Goal: Task Accomplishment & Management: Manage account settings

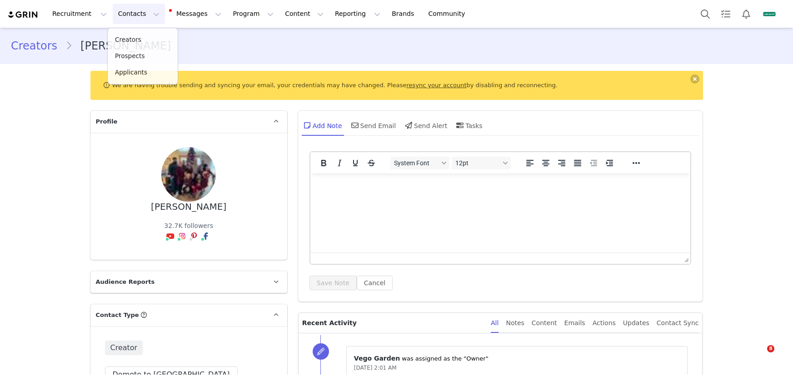
drag, startPoint x: 0, startPoint y: 0, endPoint x: 143, endPoint y: 45, distance: 150.0
click at [143, 45] on link "Creators" at bounding box center [143, 40] width 70 height 16
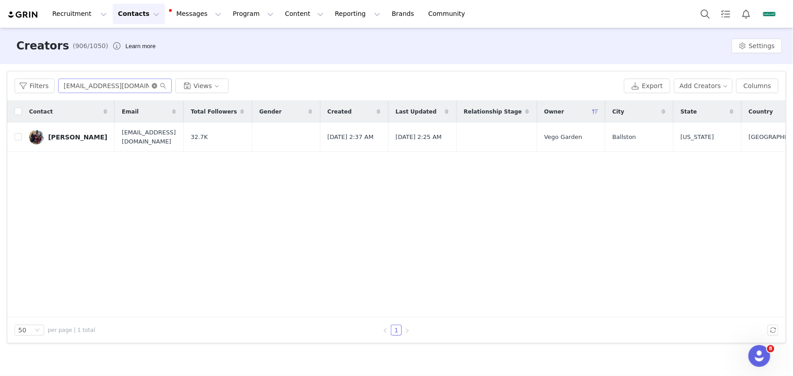
click at [152, 86] on icon "icon: close-circle" at bounding box center [154, 85] width 5 height 5
paste input "[EMAIL_ADDRESS][DOMAIN_NAME]"
click at [116, 85] on input "[EMAIL_ADDRESS][DOMAIN_NAME]" at bounding box center [115, 86] width 114 height 15
type input "[EMAIL_ADDRESS][DOMAIN_NAME]"
click at [68, 135] on div "[PERSON_NAME]" at bounding box center [77, 137] width 59 height 7
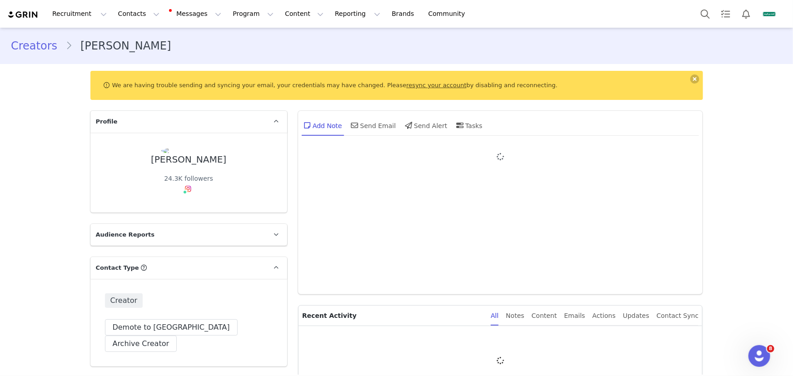
type input "+1 ([GEOGRAPHIC_DATA])"
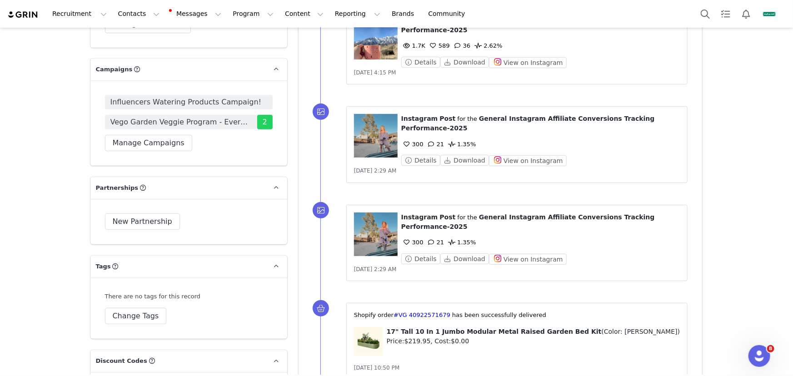
scroll to position [2024, 0]
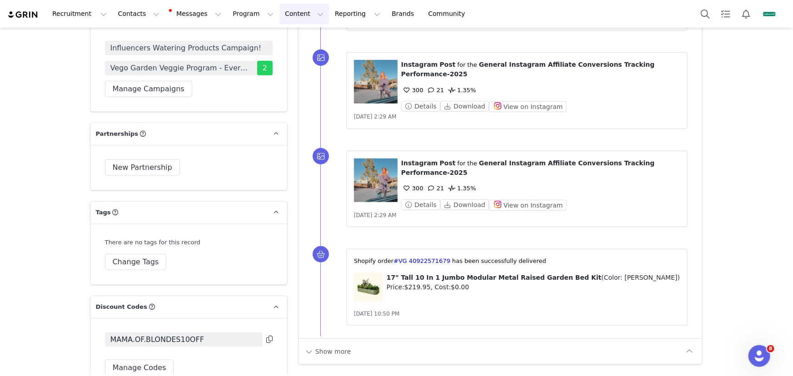
click at [300, 8] on button "Content Content" at bounding box center [304, 14] width 50 height 20
drag, startPoint x: 300, startPoint y: 35, endPoint x: 304, endPoint y: 30, distance: 6.1
click at [300, 35] on p "Creator Content" at bounding box center [297, 40] width 51 height 10
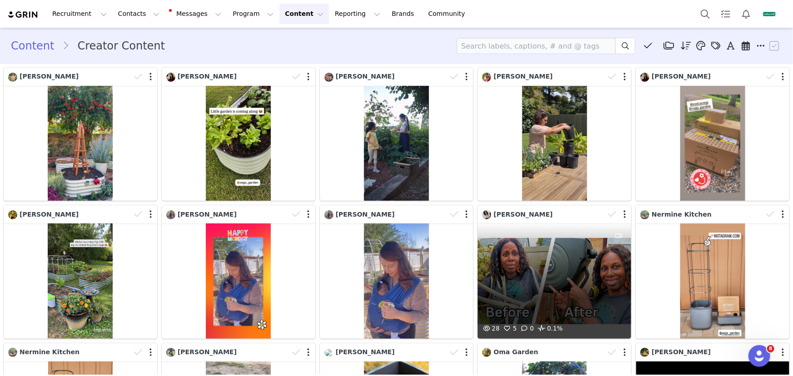
click at [565, 264] on div "28 5 0 0.1%" at bounding box center [554, 281] width 154 height 115
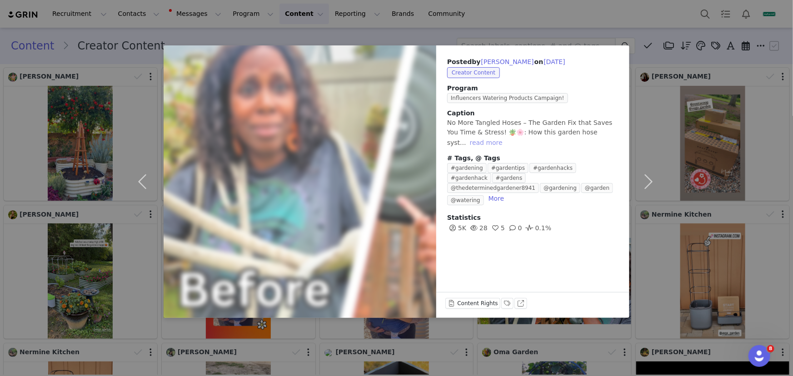
click at [476, 142] on button "read more" at bounding box center [486, 142] width 40 height 11
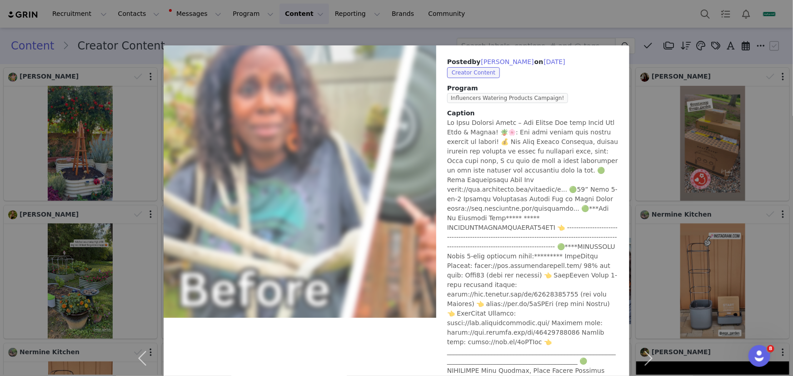
click at [698, 154] on div "Posted by [PERSON_NAME] on [DATE] Creator Content Program Influencers Watering …" at bounding box center [396, 188] width 793 height 376
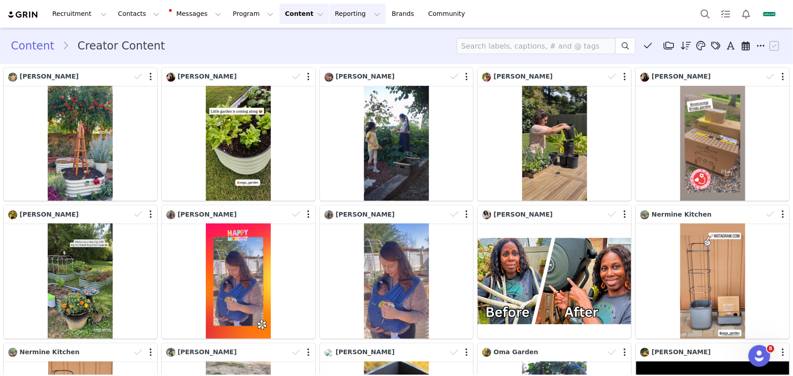
click at [337, 11] on button "Reporting Reporting" at bounding box center [357, 14] width 56 height 20
click at [354, 63] on link "Report Builder" at bounding box center [348, 57] width 72 height 17
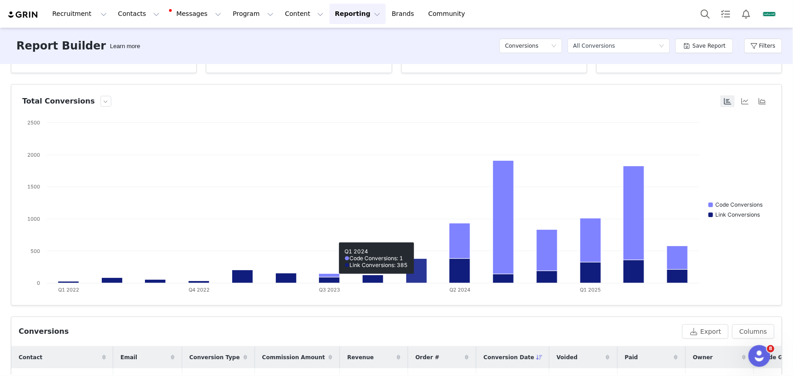
scroll to position [217, 0]
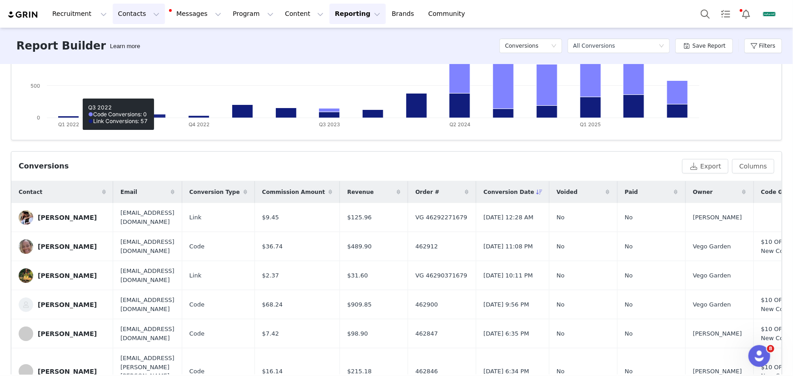
click at [135, 12] on button "Contacts Contacts" at bounding box center [139, 14] width 52 height 20
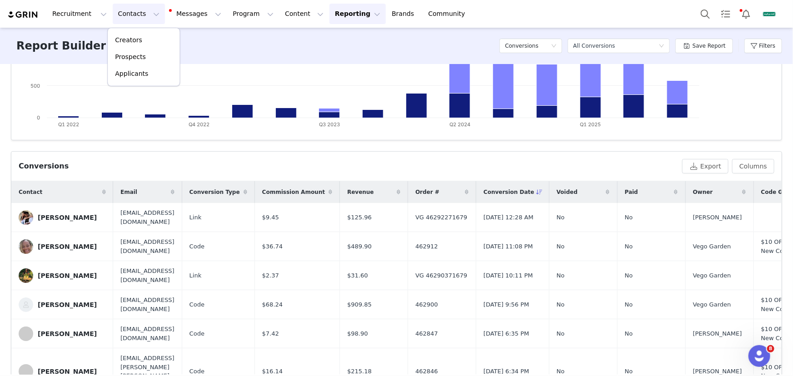
click at [141, 30] on div "Creators Prospects Applicants" at bounding box center [143, 57] width 73 height 59
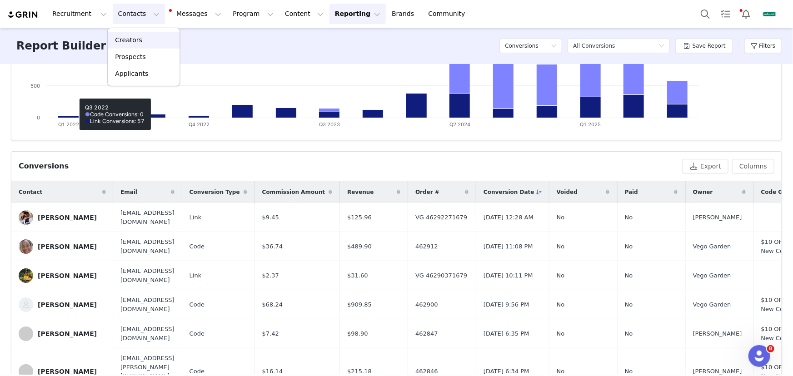
click at [140, 44] on p "Creators" at bounding box center [128, 40] width 27 height 10
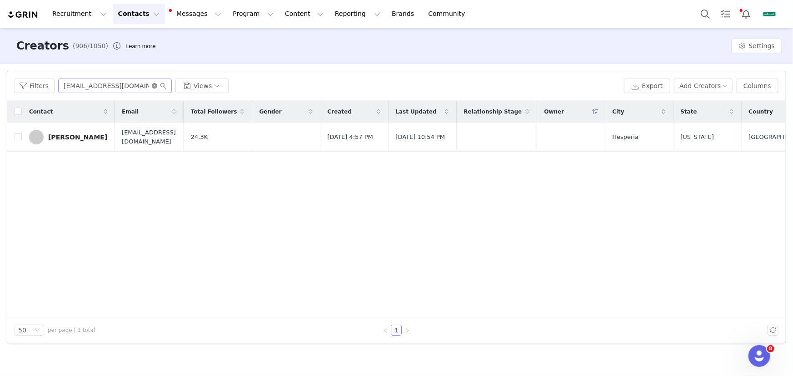
drag, startPoint x: 155, startPoint y: 84, endPoint x: 139, endPoint y: 88, distance: 16.5
click at [154, 84] on icon "icon: close-circle" at bounding box center [154, 85] width 5 height 5
click at [135, 89] on input "text" at bounding box center [115, 86] width 114 height 15
paste input "[EMAIL_ADDRESS][DOMAIN_NAME]"
type input "[EMAIL_ADDRESS][DOMAIN_NAME]"
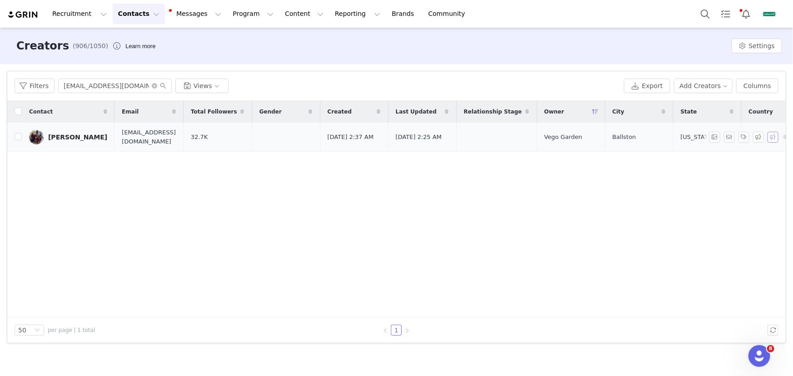
drag, startPoint x: 772, startPoint y: 138, endPoint x: 765, endPoint y: 142, distance: 8.7
click at [772, 138] on button "button" at bounding box center [772, 137] width 11 height 11
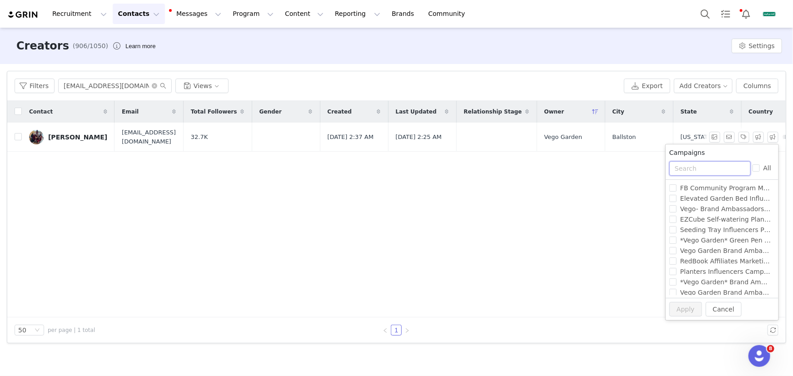
click at [706, 169] on input "text" at bounding box center [709, 168] width 81 height 15
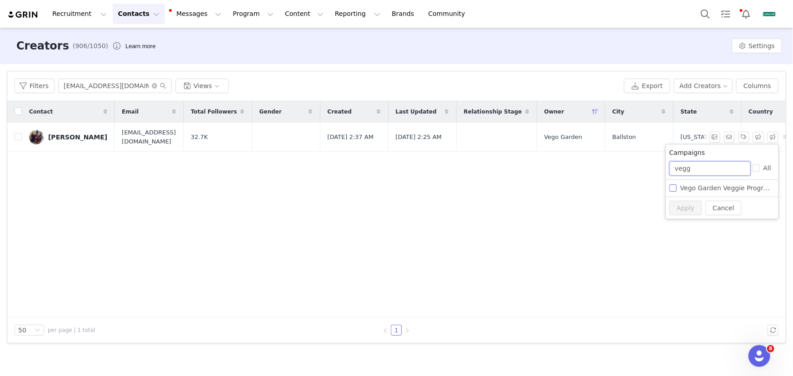
type input "vegg"
click at [705, 186] on span "Vego Garden Veggie Program - Evergreen Campaign" at bounding box center [763, 187] width 174 height 7
click at [676, 186] on input "Vego Garden Veggie Program - Evergreen Campaign" at bounding box center [672, 187] width 7 height 7
checkbox input "true"
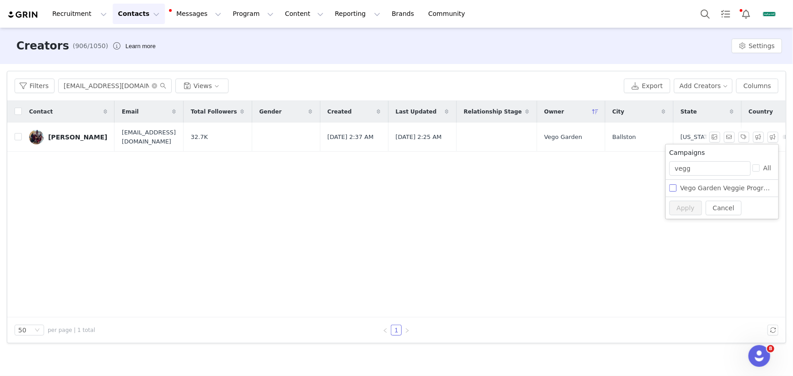
checkbox input "true"
click at [692, 203] on button "Apply" at bounding box center [685, 208] width 33 height 15
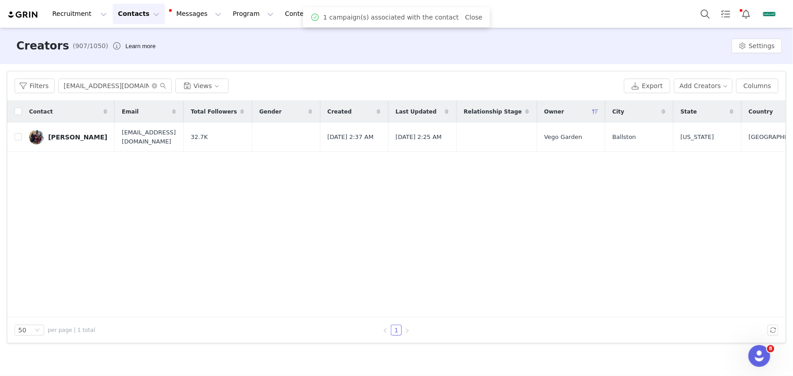
click at [78, 138] on div "[PERSON_NAME]" at bounding box center [77, 137] width 59 height 7
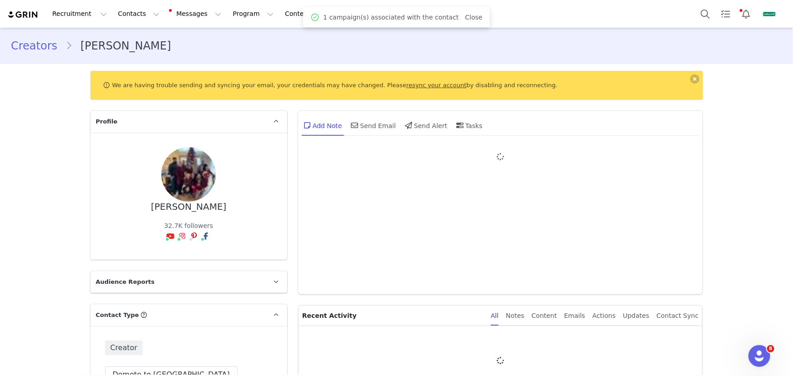
type input "+1 ([GEOGRAPHIC_DATA])"
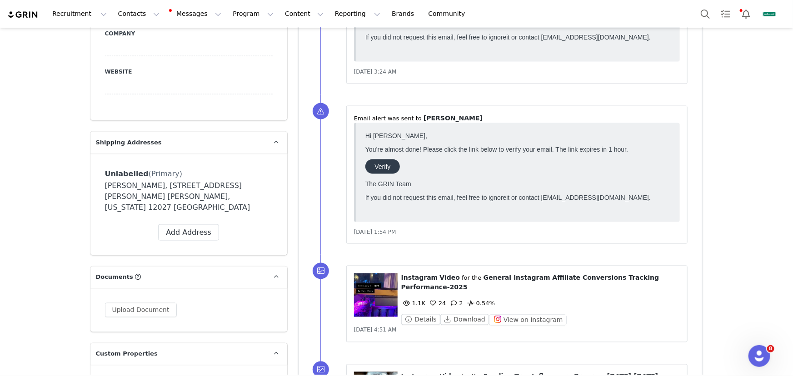
scroll to position [661, 0]
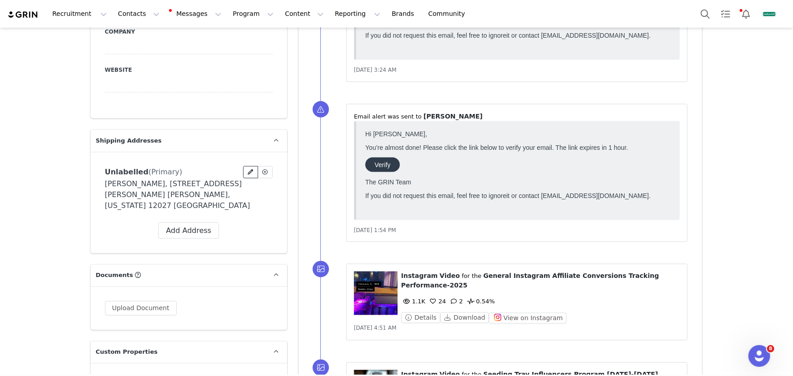
click at [250, 169] on icon at bounding box center [250, 171] width 5 height 5
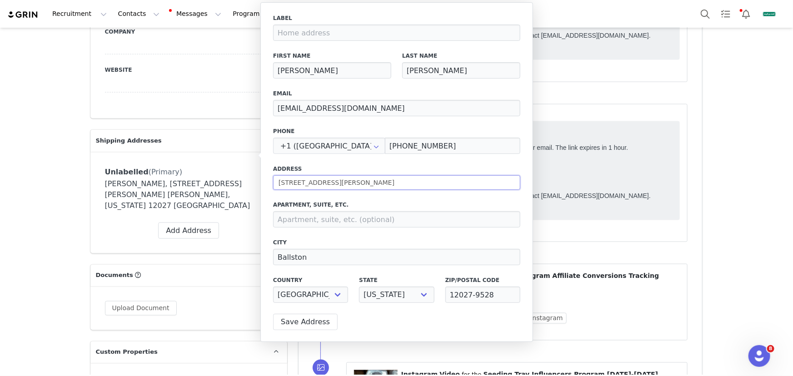
drag, startPoint x: 361, startPoint y: 187, endPoint x: 263, endPoint y: 187, distance: 98.1
click at [263, 187] on div "Label First Name [PERSON_NAME] Last Name [PERSON_NAME] Email [EMAIL_ADDRESS][DO…" at bounding box center [396, 172] width 273 height 340
paste input "[GEOGRAPHIC_DATA]"
type input "[STREET_ADDRESS][PERSON_NAME]"
select select
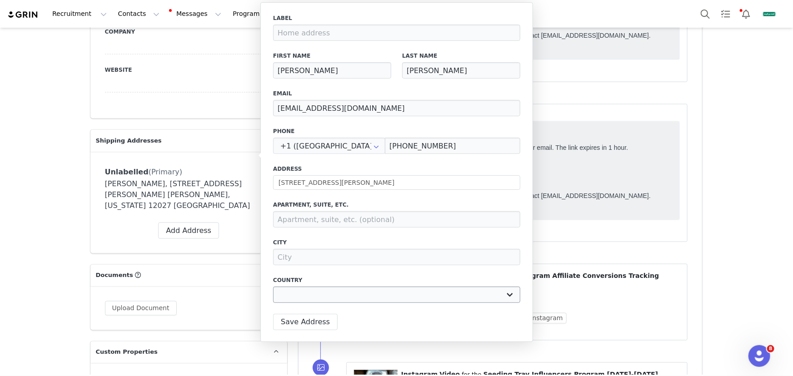
type input "[STREET_ADDRESS][PERSON_NAME]"
select select "[object Object]"
click at [302, 319] on button "Save Address" at bounding box center [305, 322] width 65 height 16
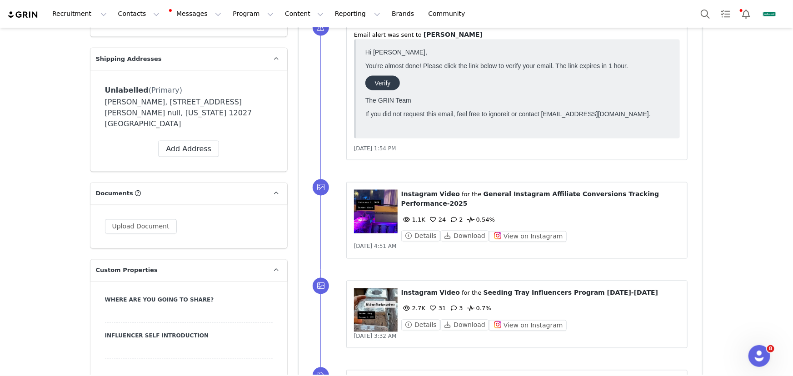
scroll to position [702, 0]
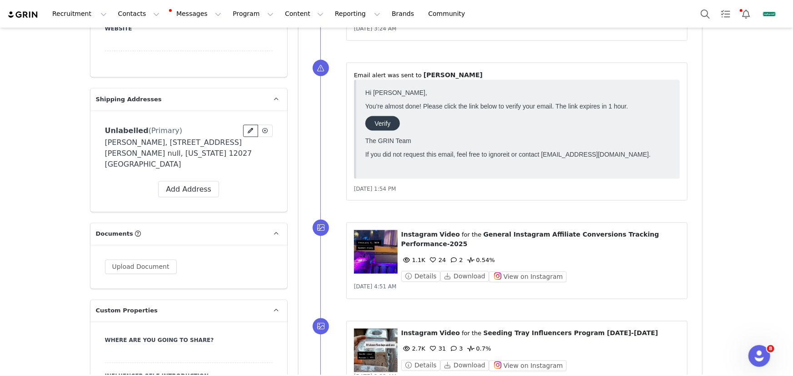
click at [248, 128] on icon at bounding box center [250, 130] width 5 height 5
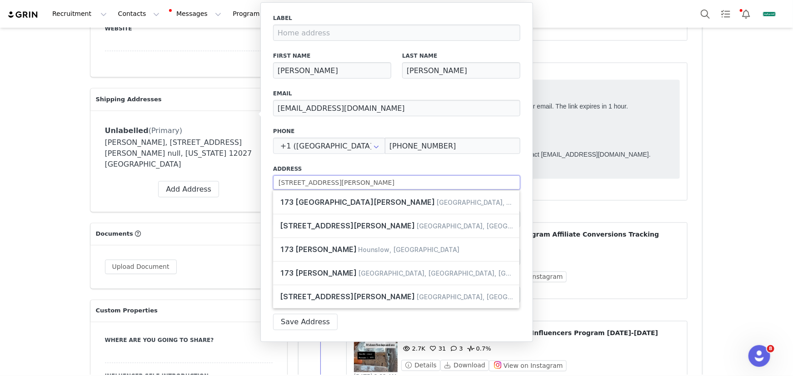
drag, startPoint x: 348, startPoint y: 181, endPoint x: 274, endPoint y: 180, distance: 73.6
click at [274, 180] on input "[STREET_ADDRESS][PERSON_NAME]" at bounding box center [396, 182] width 247 height 15
paste input "[GEOGRAPHIC_DATA]"
type input "[STREET_ADDRESS][PERSON_NAME]"
select select
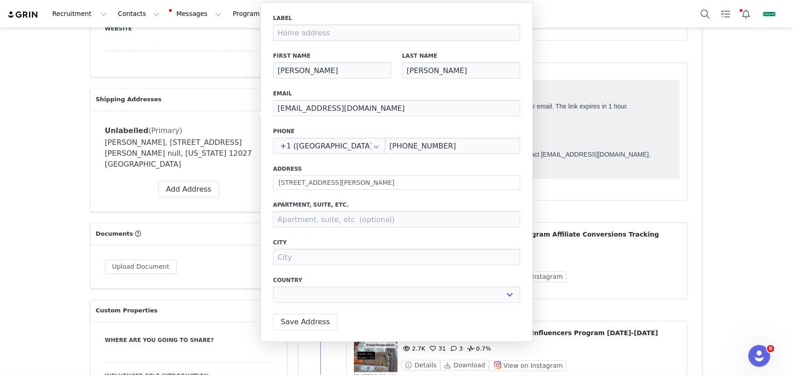
type input "[STREET_ADDRESS][PERSON_NAME]"
select select "[object Object]"
click at [327, 257] on input at bounding box center [396, 257] width 247 height 16
paste input "[STREET_ADDRESS][PERSON_NAME]"
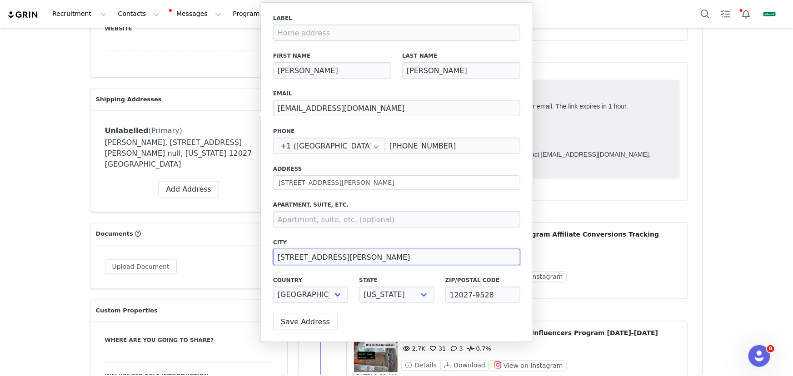
drag, startPoint x: 348, startPoint y: 254, endPoint x: 267, endPoint y: 256, distance: 80.4
click at [267, 256] on div "Label First Name [PERSON_NAME] Last Name [PERSON_NAME] Email [EMAIL_ADDRESS][DO…" at bounding box center [396, 172] width 273 height 340
drag, startPoint x: 314, startPoint y: 257, endPoint x: 363, endPoint y: 257, distance: 49.1
click at [363, 257] on input "[GEOGRAPHIC_DATA]" at bounding box center [396, 257] width 247 height 16
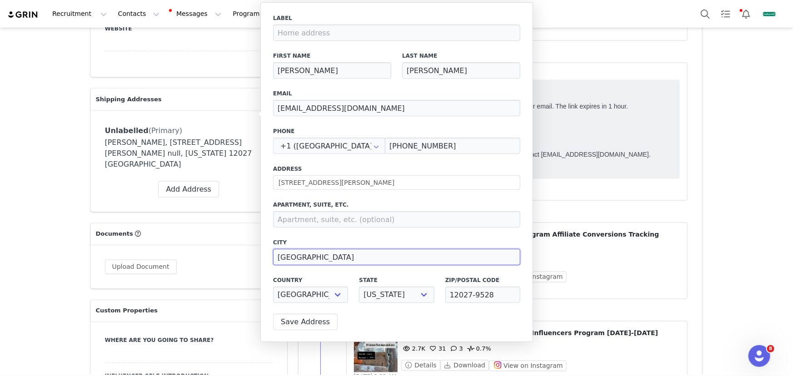
paste input "[STREET_ADDRESS][PERSON_NAME]"
drag, startPoint x: 314, startPoint y: 255, endPoint x: 467, endPoint y: 253, distance: 152.2
click at [467, 253] on input "[GEOGRAPHIC_DATA][STREET_ADDRESS][PERSON_NAME]" at bounding box center [396, 257] width 247 height 16
type input "[GEOGRAPHIC_DATA]"
click at [320, 322] on button "Save Address" at bounding box center [305, 322] width 65 height 16
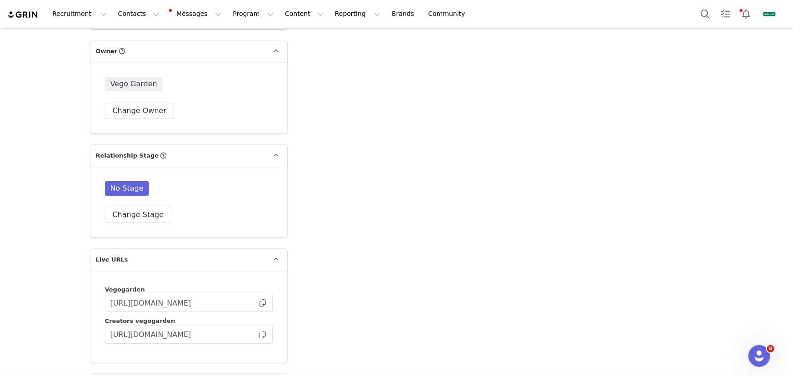
scroll to position [1776, 0]
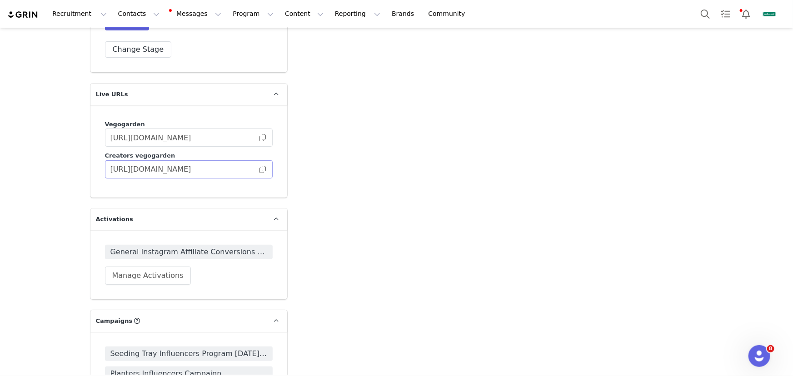
click at [259, 169] on span at bounding box center [262, 169] width 9 height 0
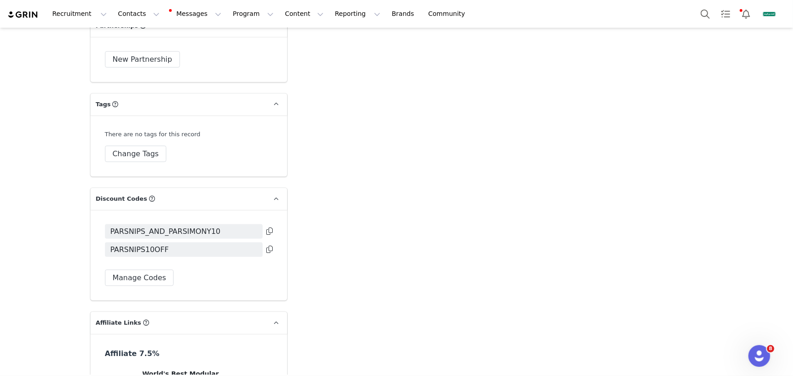
scroll to position [2230, 0]
drag, startPoint x: 264, startPoint y: 223, endPoint x: 424, endPoint y: 307, distance: 181.3
click at [266, 245] on icon at bounding box center [269, 248] width 6 height 7
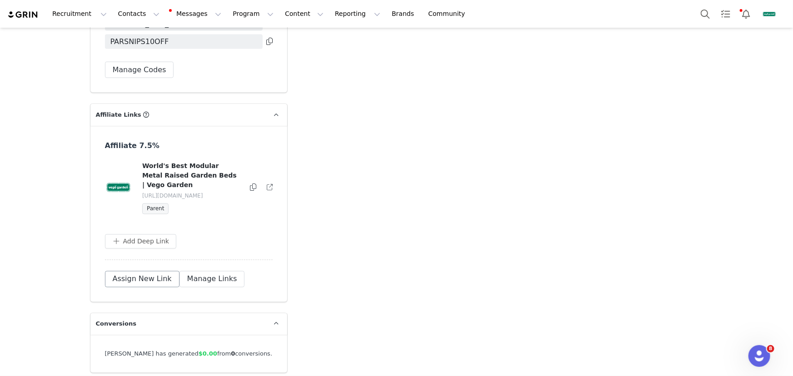
scroll to position [2478, 0]
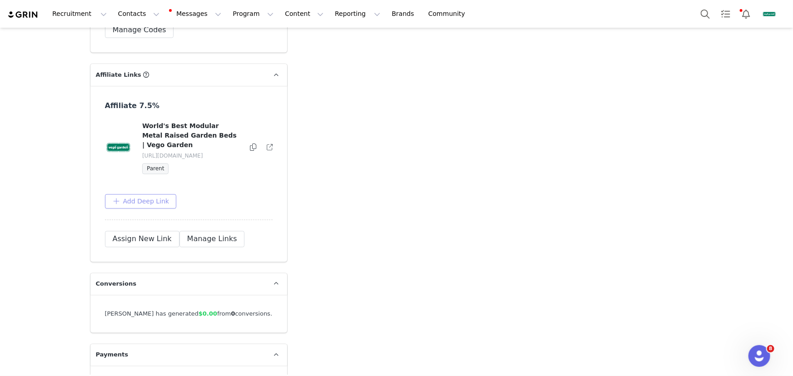
click at [146, 194] on button "Add Deep Link" at bounding box center [141, 201] width 72 height 15
click at [154, 231] on input "text" at bounding box center [184, 238] width 145 height 15
click at [165, 231] on input "text" at bounding box center [184, 238] width 145 height 15
paste input "[URL][DOMAIN_NAME]"
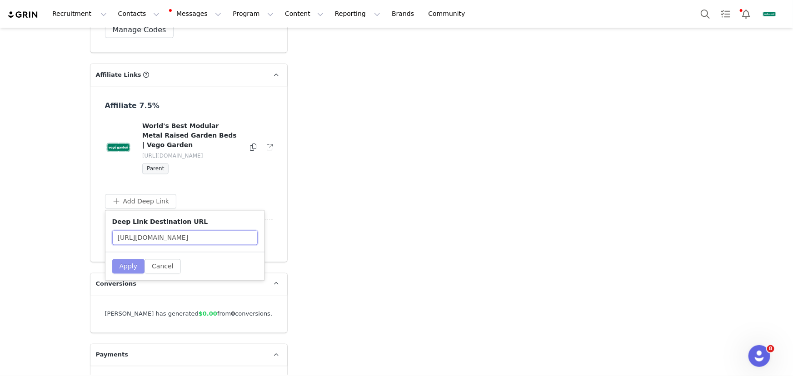
scroll to position [0, 84]
type input "[URL][DOMAIN_NAME]"
click at [129, 259] on button "Apply" at bounding box center [128, 266] width 33 height 15
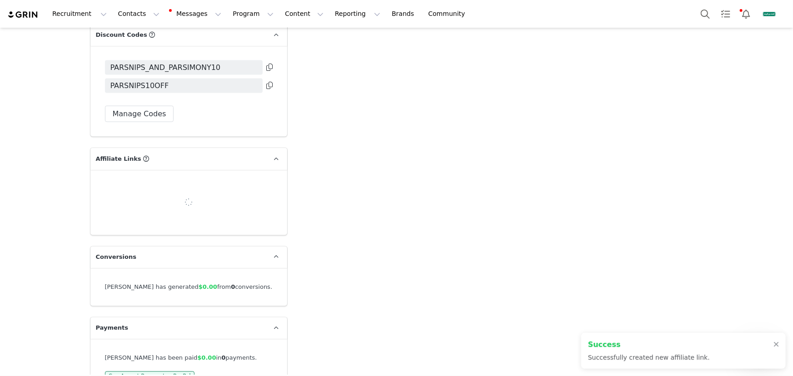
scroll to position [2478, 0]
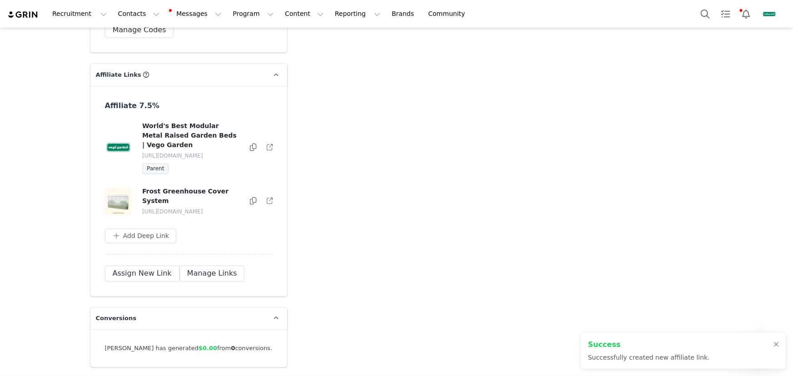
click at [251, 198] on icon at bounding box center [253, 201] width 6 height 7
click at [250, 144] on icon at bounding box center [253, 147] width 6 height 7
click at [129, 14] on button "Contacts Contacts" at bounding box center [139, 14] width 52 height 20
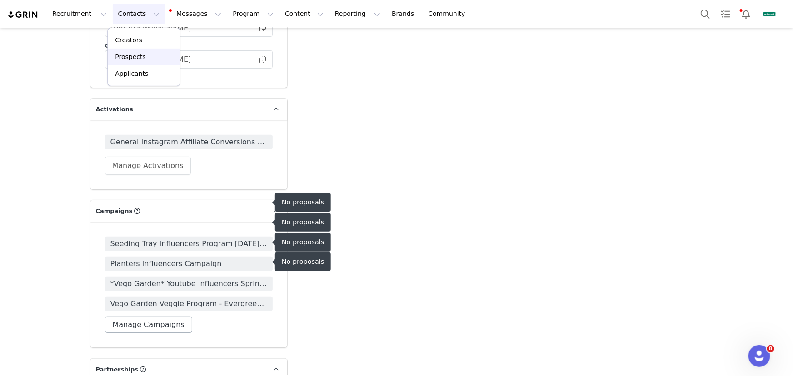
scroll to position [1900, 0]
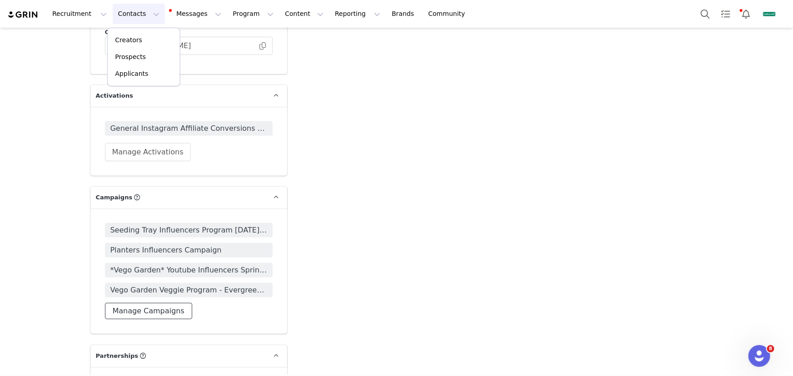
click at [173, 303] on button "Manage Campaigns" at bounding box center [148, 311] width 87 height 16
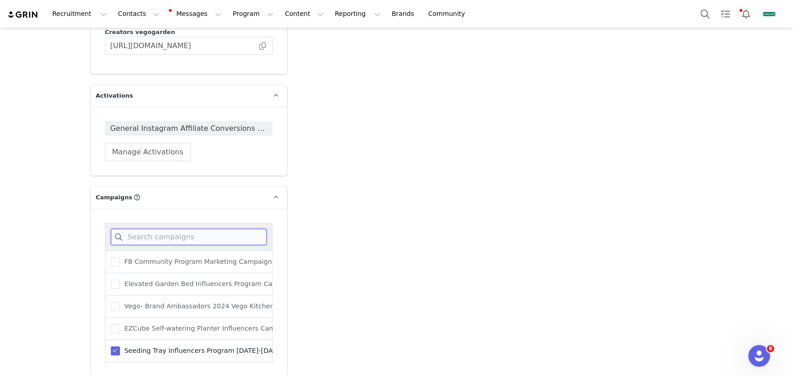
click at [184, 229] on input at bounding box center [189, 237] width 156 height 16
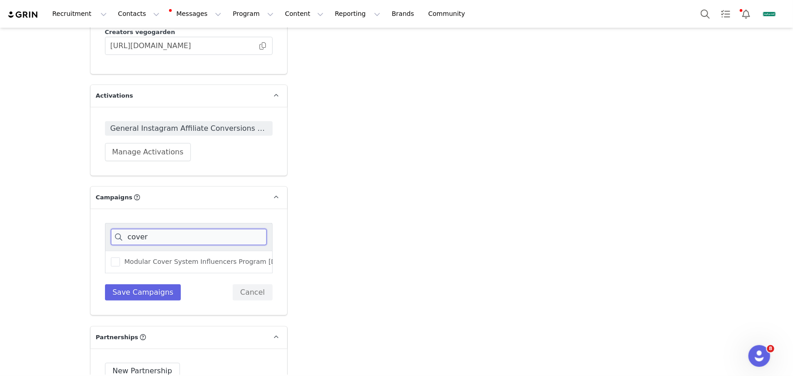
drag, startPoint x: 159, startPoint y: 212, endPoint x: 109, endPoint y: 212, distance: 50.0
click at [111, 229] on input "cover" at bounding box center [189, 237] width 156 height 16
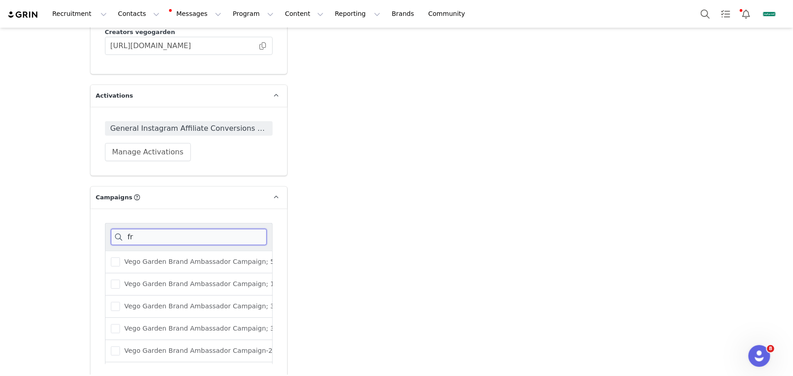
type input "f"
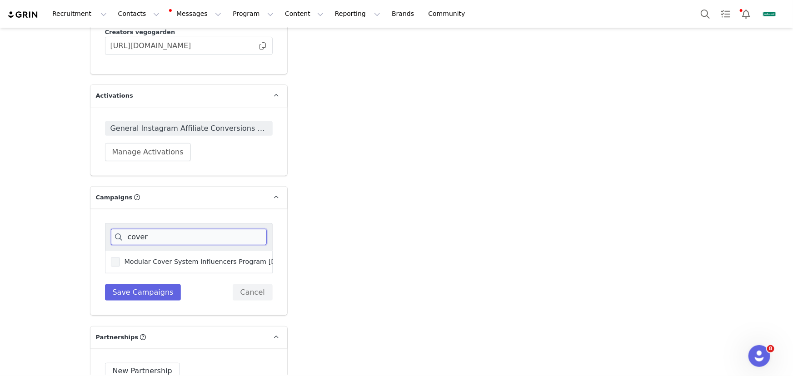
type input "cover"
drag, startPoint x: 169, startPoint y: 235, endPoint x: 150, endPoint y: 259, distance: 30.7
click at [169, 258] on span "Modular Cover System Influencers Program [DATE]-[DATE]" at bounding box center [217, 262] width 195 height 9
click at [120, 258] on input "Modular Cover System Influencers Program [DATE]-[DATE]" at bounding box center [120, 258] width 0 height 0
click at [137, 278] on div "cover Modular Cover System Influencers Program [DATE]-[DATE] Save Campaigns Can…" at bounding box center [188, 262] width 197 height 107
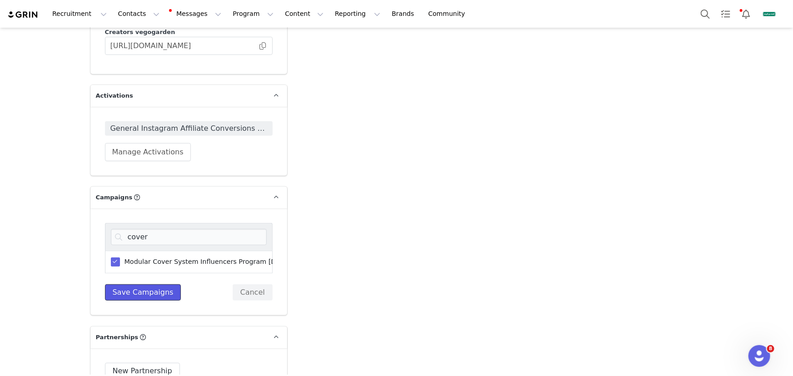
click at [139, 284] on button "Save Campaigns" at bounding box center [143, 292] width 76 height 16
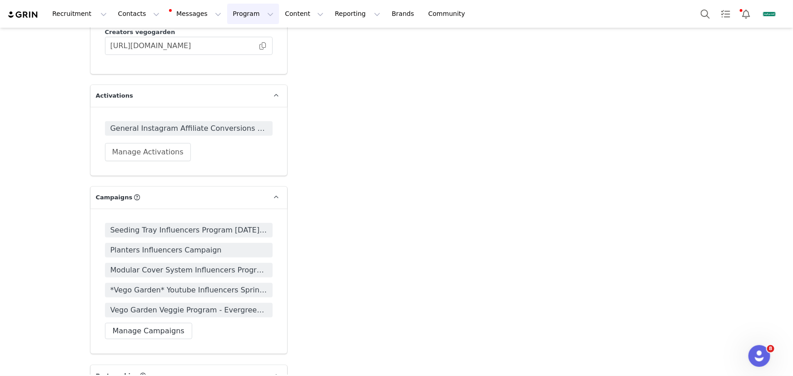
click at [230, 15] on button "Program Program" at bounding box center [253, 14] width 52 height 20
click at [249, 60] on p "Campaigns" at bounding box center [240, 57] width 35 height 10
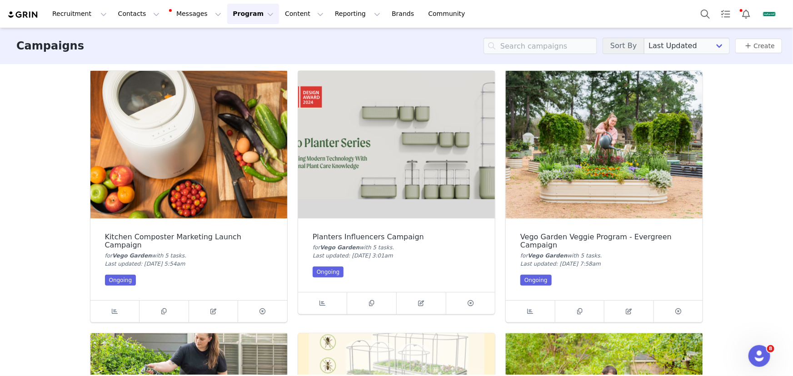
click at [592, 158] on img at bounding box center [604, 145] width 197 height 148
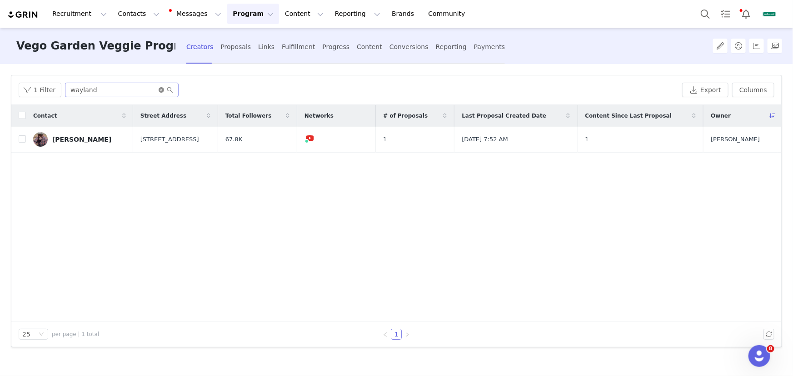
drag, startPoint x: 159, startPoint y: 90, endPoint x: 146, endPoint y: 90, distance: 13.2
click at [159, 90] on icon "icon: close-circle" at bounding box center [161, 89] width 5 height 5
paste input "[EMAIL_ADDRESS][DOMAIN_NAME]"
click at [134, 89] on input "[EMAIL_ADDRESS][DOMAIN_NAME]" at bounding box center [122, 90] width 114 height 15
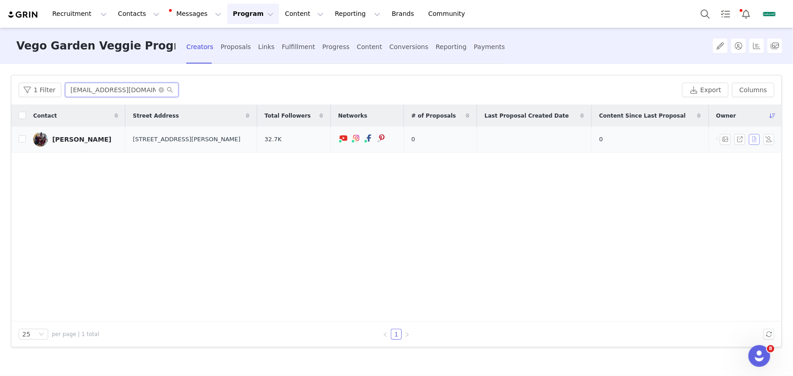
type input "[EMAIL_ADDRESS][DOMAIN_NAME]"
click at [753, 137] on button "button" at bounding box center [754, 139] width 11 height 11
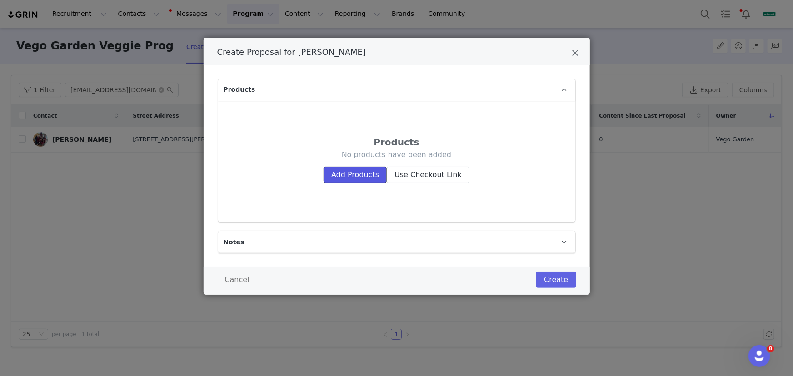
click at [367, 173] on button "Add Products" at bounding box center [354, 175] width 63 height 16
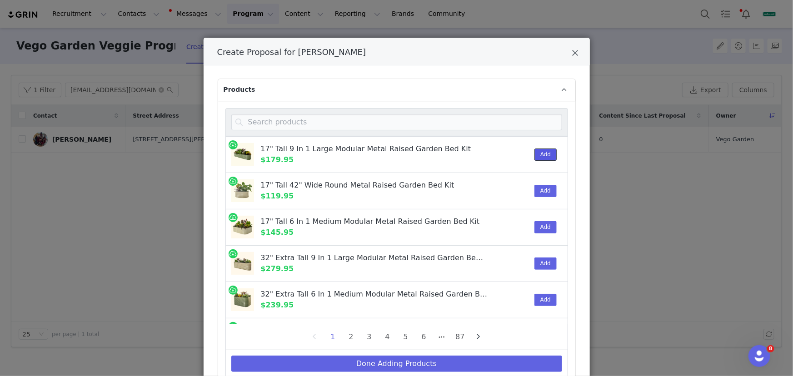
click at [536, 156] on button "Add" at bounding box center [545, 155] width 22 height 12
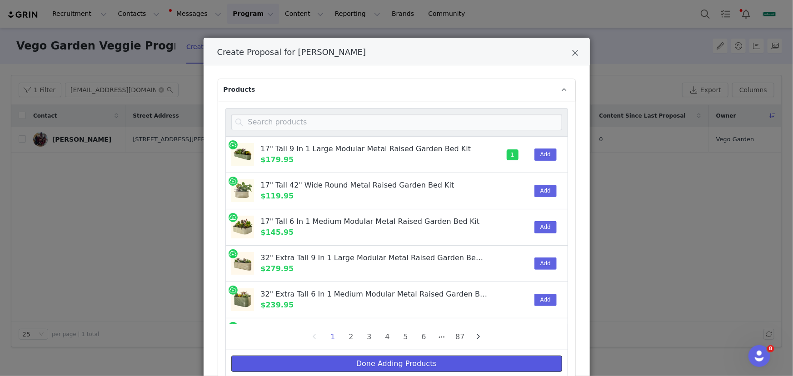
click at [448, 363] on button "Done Adding Products" at bounding box center [396, 364] width 331 height 16
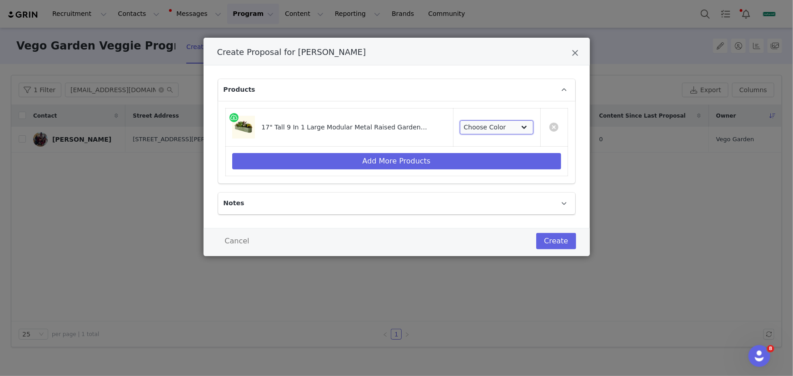
drag, startPoint x: 493, startPoint y: 125, endPoint x: 493, endPoint y: 133, distance: 7.7
click at [493, 125] on select "Choose Color [PERSON_NAME] British Green [PERSON_NAME] Modern Gray Sky Blue Ter…" at bounding box center [497, 127] width 74 height 15
select select "6087838"
click at [467, 120] on select "Choose Color [PERSON_NAME] British Green [PERSON_NAME] Modern Gray Sky Blue Ter…" at bounding box center [497, 127] width 74 height 15
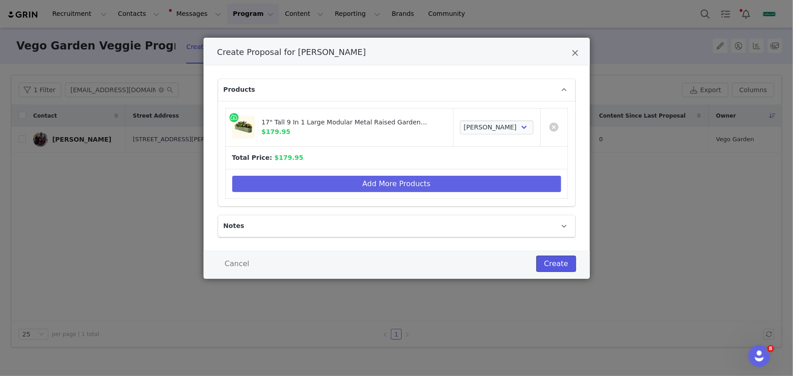
click at [552, 268] on button "Create" at bounding box center [556, 264] width 40 height 16
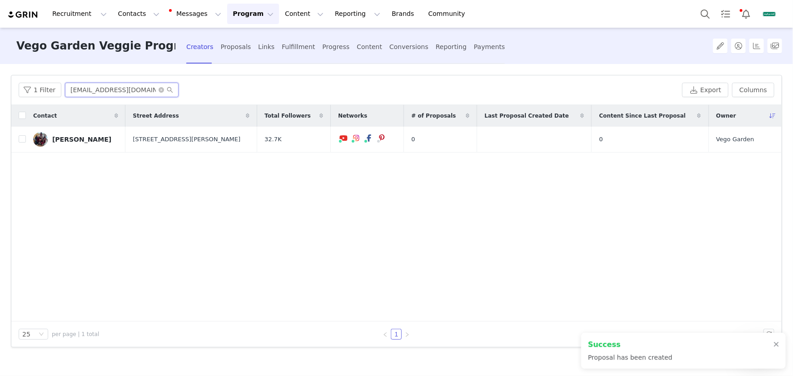
drag, startPoint x: 149, startPoint y: 88, endPoint x: 94, endPoint y: 85, distance: 54.2
click at [50, 90] on div "1 Filter [EMAIL_ADDRESS][DOMAIN_NAME]" at bounding box center [349, 90] width 660 height 15
click at [301, 45] on div "Fulfillment" at bounding box center [298, 47] width 33 height 24
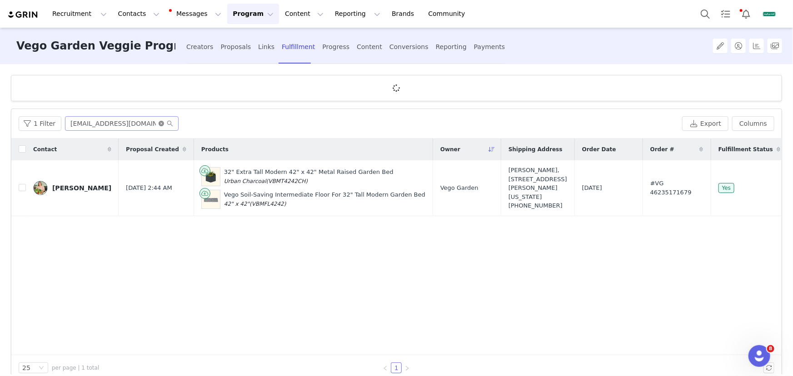
click at [159, 125] on icon "icon: close-circle" at bounding box center [161, 123] width 5 height 5
click at [159, 120] on div "Filters Filter Logic And Or Archived Select No Contact Tag Select Fulfillment S…" at bounding box center [396, 219] width 793 height 311
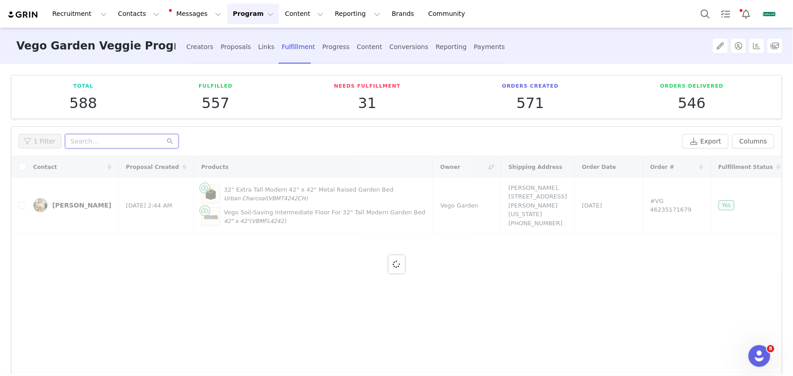
click at [149, 142] on input "text" at bounding box center [122, 141] width 114 height 15
paste input "[EMAIL_ADDRESS][DOMAIN_NAME]"
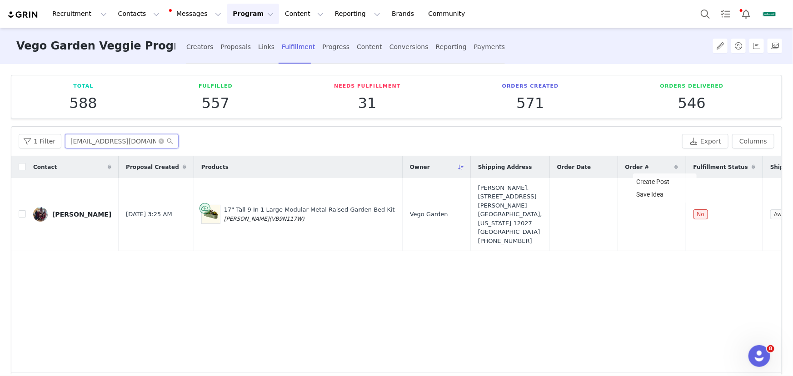
type input "[EMAIL_ADDRESS][DOMAIN_NAME]"
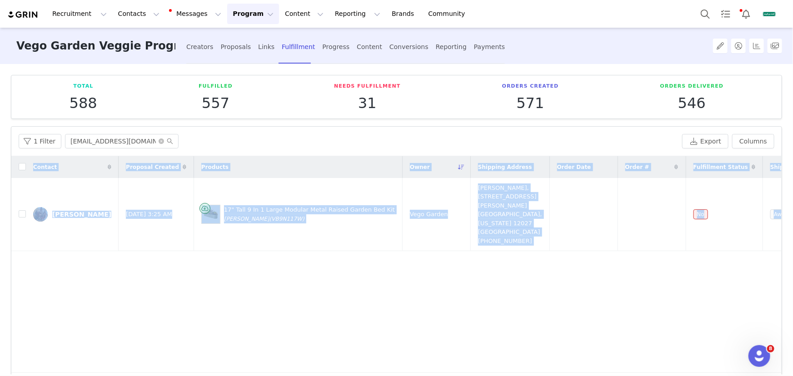
drag, startPoint x: 691, startPoint y: 210, endPoint x: 709, endPoint y: 258, distance: 50.3
click at [709, 258] on body "Recruitment Recruitment Creator Search Curated Lists Landing Pages Web Extensio…" at bounding box center [396, 188] width 793 height 376
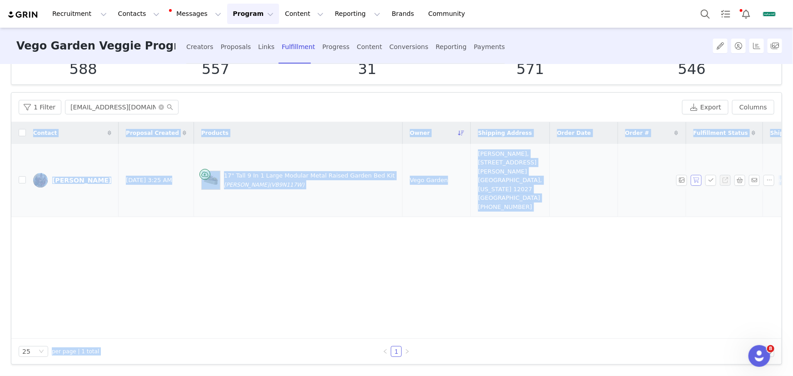
click at [691, 175] on button "button" at bounding box center [696, 180] width 11 height 11
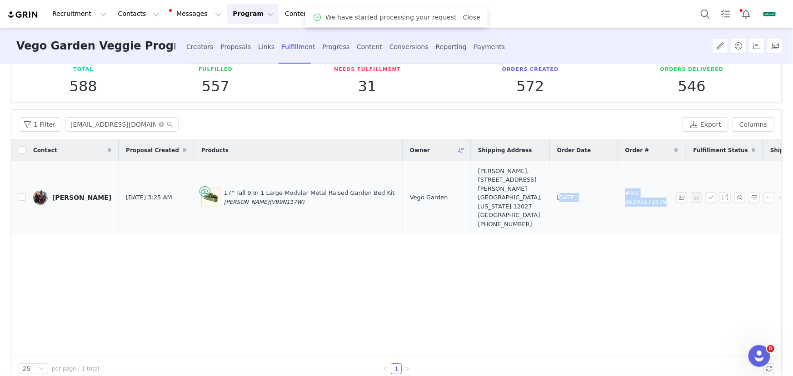
drag, startPoint x: 642, startPoint y: 187, endPoint x: 518, endPoint y: 189, distance: 124.0
click at [518, 189] on tr "[PERSON_NAME] [DATE] 3:25 AM 17" Tall 9 In 1 Large Modular Metal Raised Garden …" at bounding box center [459, 197] width 896 height 73
copy tr "[DATE] #VG 46295571679"
click at [246, 13] on button "Program Program" at bounding box center [253, 14] width 52 height 20
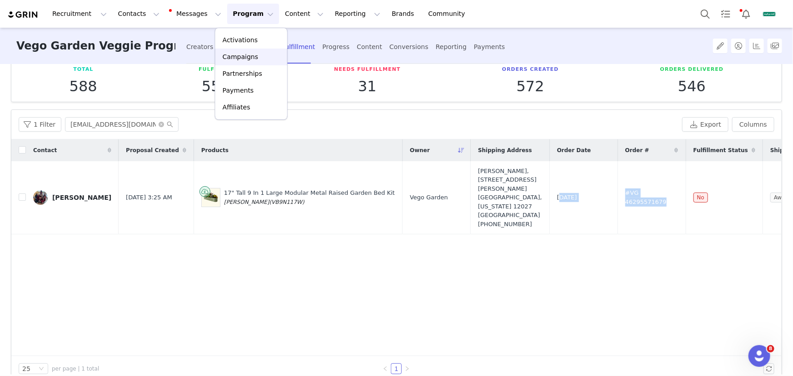
click at [244, 52] on p "Campaigns" at bounding box center [240, 57] width 35 height 10
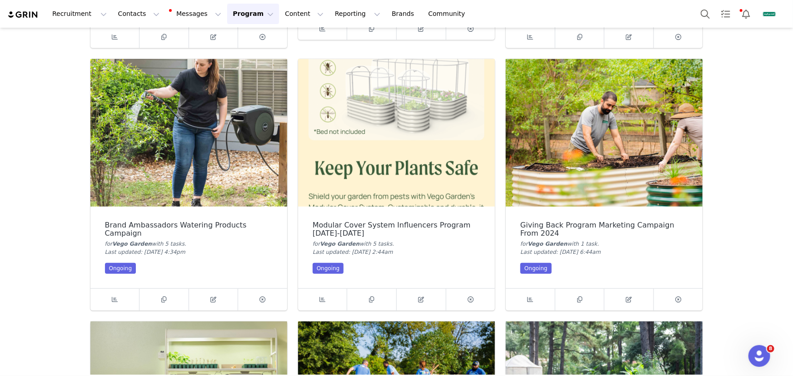
scroll to position [289, 0]
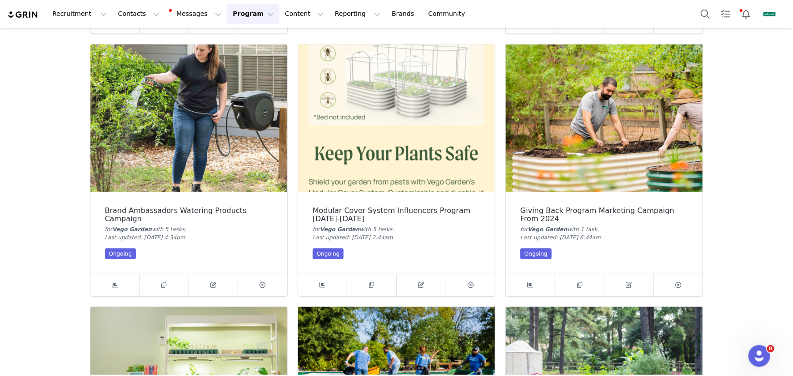
click at [384, 139] on img at bounding box center [396, 119] width 197 height 148
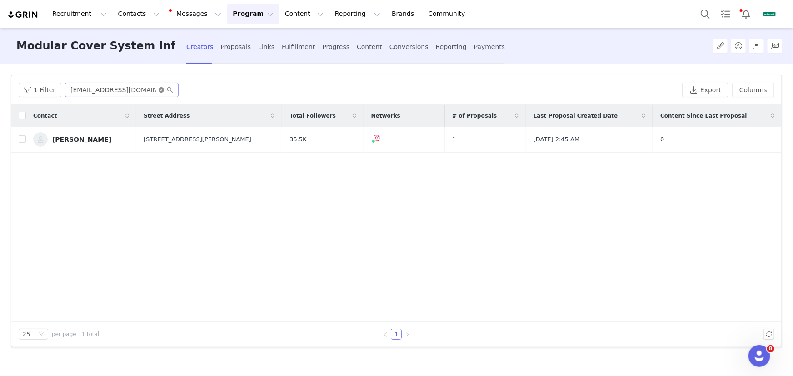
click at [159, 89] on icon "icon: close-circle" at bounding box center [161, 89] width 5 height 5
paste input "[EMAIL_ADDRESS][DOMAIN_NAME]"
drag, startPoint x: 130, startPoint y: 90, endPoint x: 164, endPoint y: 104, distance: 36.9
click at [130, 90] on input "[EMAIL_ADDRESS][DOMAIN_NAME]" at bounding box center [122, 90] width 114 height 15
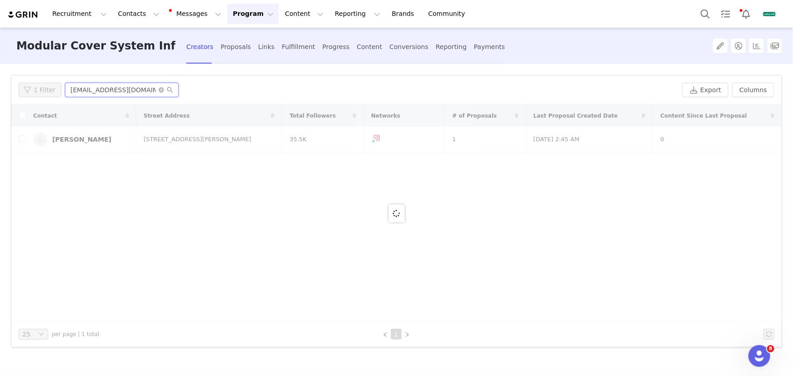
type input "[EMAIL_ADDRESS][DOMAIN_NAME]"
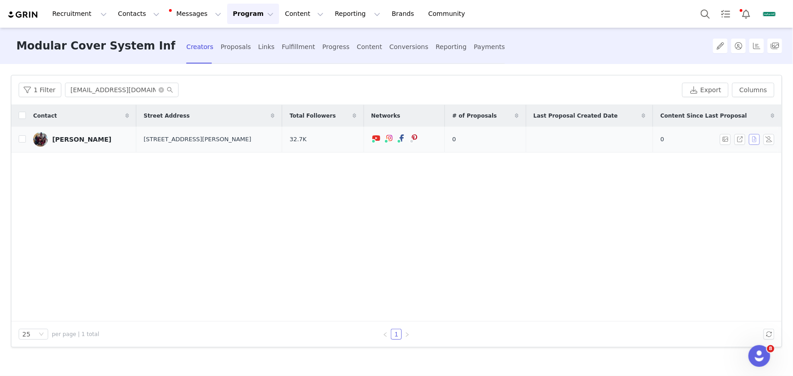
click at [754, 136] on button "button" at bounding box center [754, 139] width 11 height 11
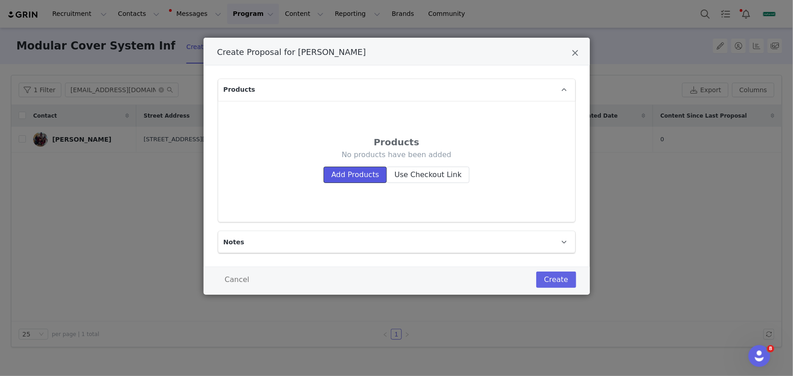
click at [353, 169] on button "Add Products" at bounding box center [354, 175] width 63 height 16
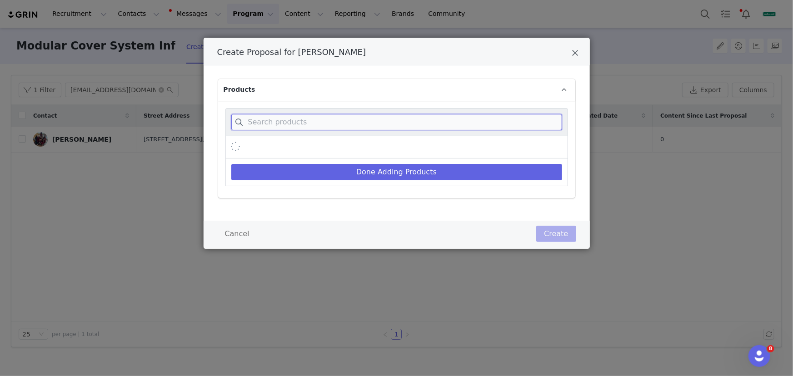
click at [354, 116] on input "Create Proposal for Janelle Shillito" at bounding box center [396, 122] width 331 height 16
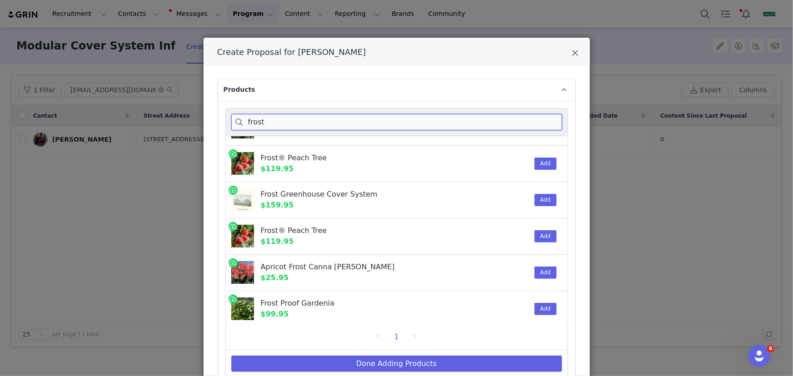
scroll to position [102, 0]
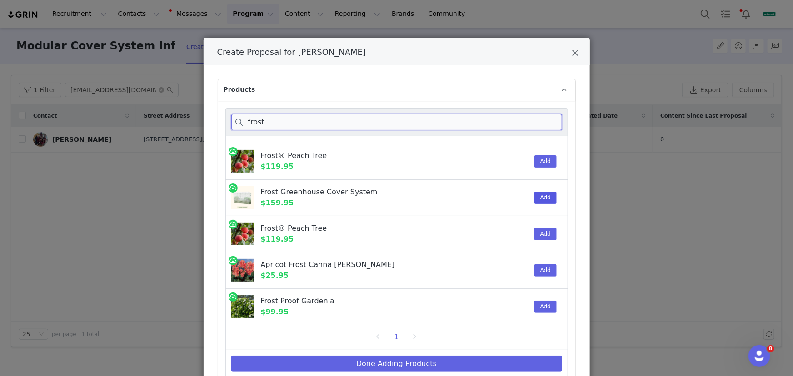
type input "frost"
drag, startPoint x: 535, startPoint y: 195, endPoint x: 512, endPoint y: 241, distance: 51.0
click at [535, 195] on button "Add" at bounding box center [545, 198] width 22 height 12
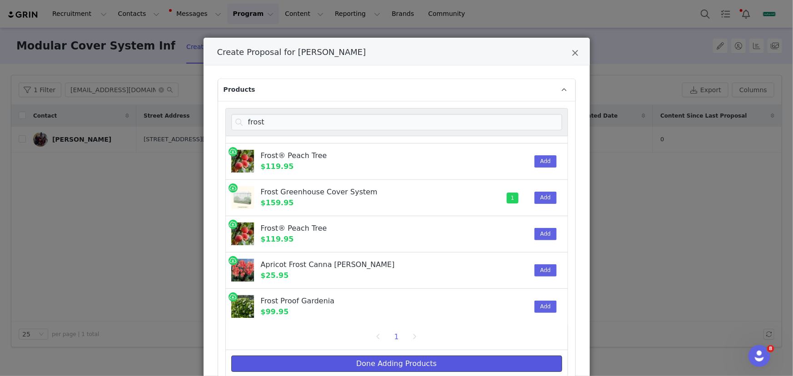
click at [446, 365] on button "Done Adding Products" at bounding box center [396, 364] width 331 height 16
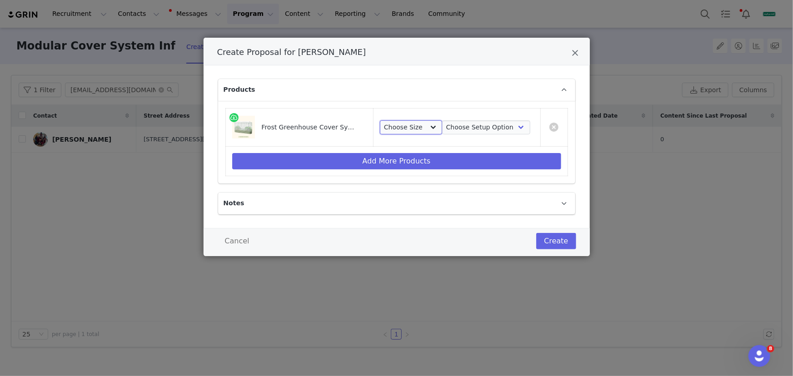
click at [413, 125] on select "Choose Size 2.0'W x 6.5'L 3.5'W x 5.0'L 2.0'W x 8.0'L 3.5'W x 6.5'L 2.5'W x 9.5…" at bounding box center [411, 127] width 62 height 15
select select "28530367"
click at [380, 120] on select "Choose Size 2.0'W x 6.5'L 3.5'W x 5.0'L 2.0'W x 8.0'L 3.5'W x 6.5'L 2.5'W x 9.5…" at bounding box center [411, 127] width 62 height 15
click at [462, 123] on select "Choose Setup Option Frame + Cover Cover Only" at bounding box center [486, 127] width 88 height 15
select select "28516411"
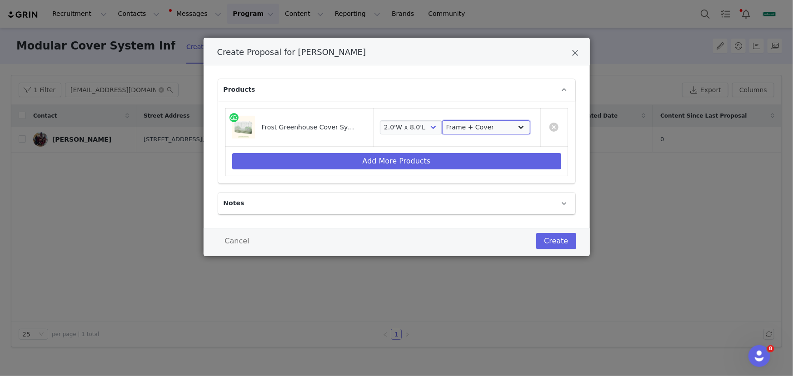
click at [442, 120] on select "Choose Setup Option Frame + Cover Cover Only" at bounding box center [486, 127] width 88 height 15
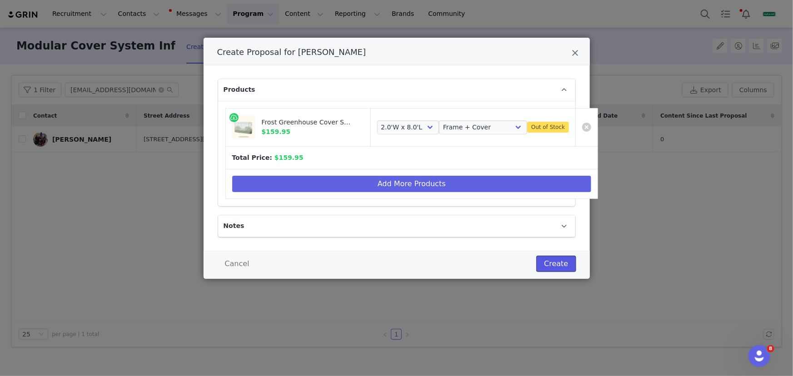
click at [552, 259] on button "Create" at bounding box center [556, 264] width 40 height 16
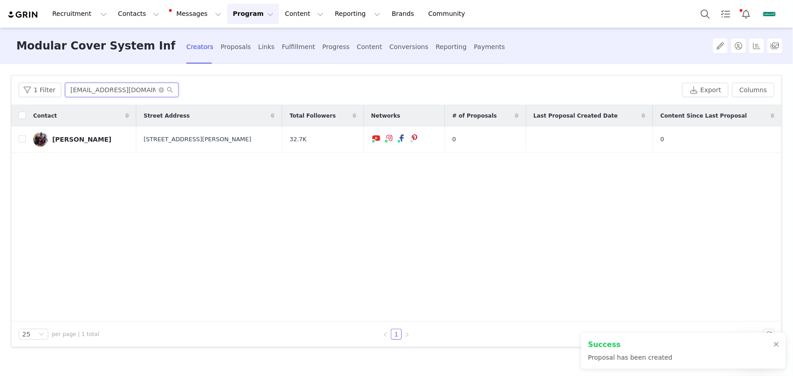
drag, startPoint x: 68, startPoint y: 87, endPoint x: 172, endPoint y: 86, distance: 104.0
click at [172, 86] on input "[EMAIL_ADDRESS][DOMAIN_NAME]" at bounding box center [122, 90] width 114 height 15
click at [287, 43] on div "Fulfillment" at bounding box center [298, 47] width 33 height 24
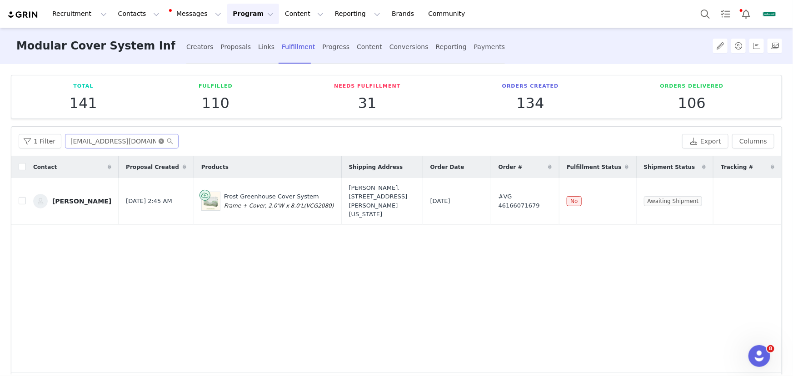
click at [161, 140] on icon "icon: close-circle" at bounding box center [161, 141] width 5 height 5
click at [150, 137] on input "text" at bounding box center [122, 141] width 114 height 15
paste input "[EMAIL_ADDRESS][DOMAIN_NAME]"
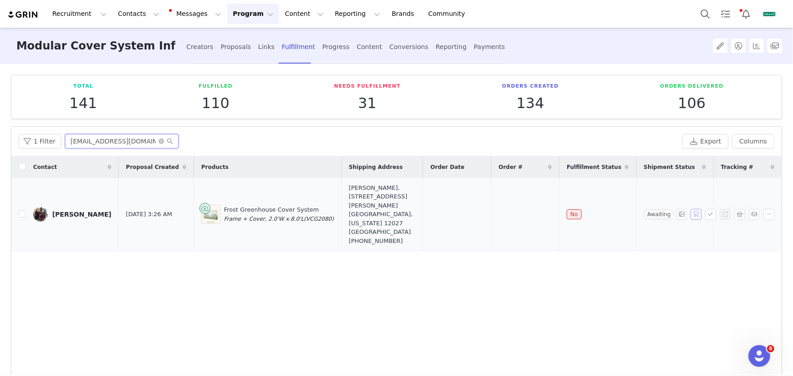
type input "[EMAIL_ADDRESS][DOMAIN_NAME]"
drag, startPoint x: 687, startPoint y: 203, endPoint x: 676, endPoint y: 211, distance: 14.0
click at [691, 209] on button "button" at bounding box center [696, 214] width 11 height 11
drag, startPoint x: 557, startPoint y: 201, endPoint x: 431, endPoint y: 203, distance: 125.9
click at [431, 203] on tr "[PERSON_NAME] [DATE] 3:26 AM Frost Greenhouse Cover System Frame + Cover, 2.0'W…" at bounding box center [396, 214] width 770 height 73
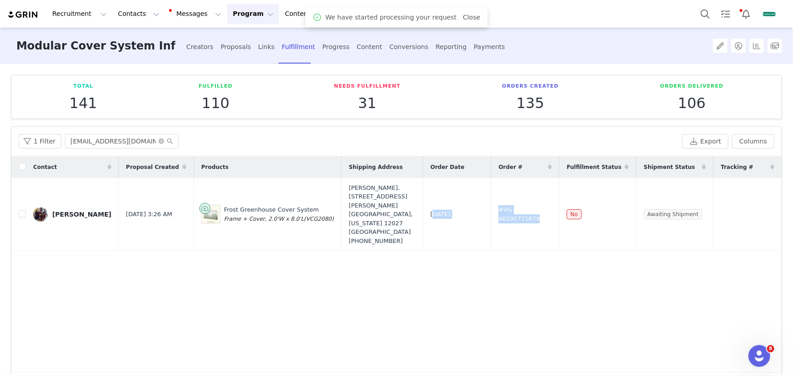
copy tr "[DATE] #VG 46295771679"
drag, startPoint x: 51, startPoint y: 190, endPoint x: 659, endPoint y: 212, distance: 608.3
click at [659, 212] on tr "[PERSON_NAME] [DATE] 3:26 AM Frost Greenhouse Cover System Frame + Cover, 2.0'W…" at bounding box center [396, 214] width 770 height 73
copy tr "[PERSON_NAME] [DATE] 3:26 AM Frost Greenhouse Cover System Frame + Cover, 2.0'W…"
click at [145, 15] on button "Contacts Contacts" at bounding box center [139, 14] width 52 height 20
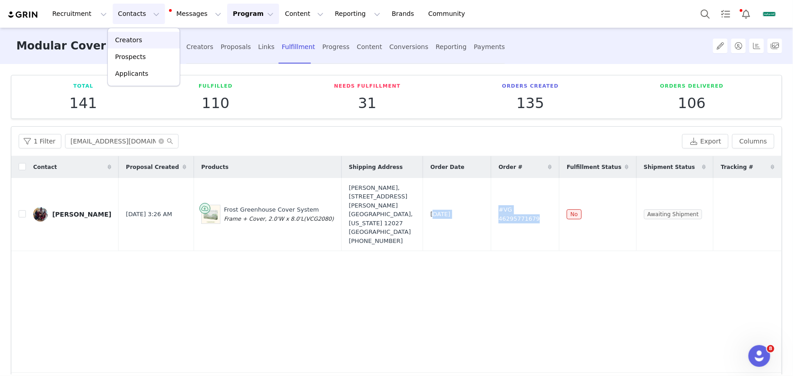
click at [148, 41] on div "Creators" at bounding box center [143, 40] width 61 height 10
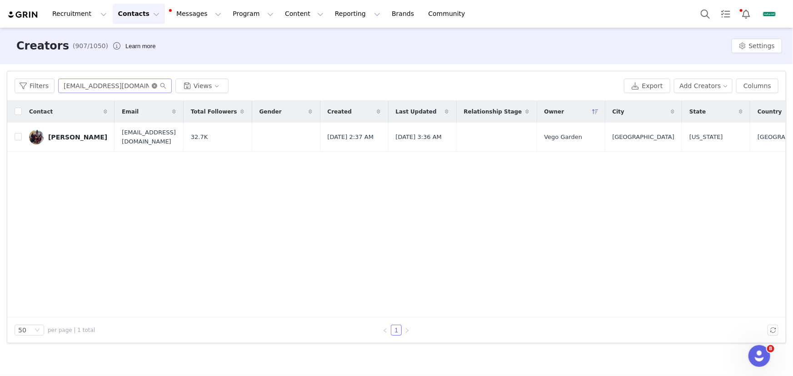
click at [154, 84] on icon "icon: close-circle" at bounding box center [154, 85] width 5 height 5
paste input "[EMAIL_ADDRESS][DOMAIN_NAME]"
drag, startPoint x: 138, startPoint y: 86, endPoint x: 162, endPoint y: 93, distance: 24.9
click at [138, 86] on input "[EMAIL_ADDRESS][DOMAIN_NAME]" at bounding box center [115, 86] width 114 height 15
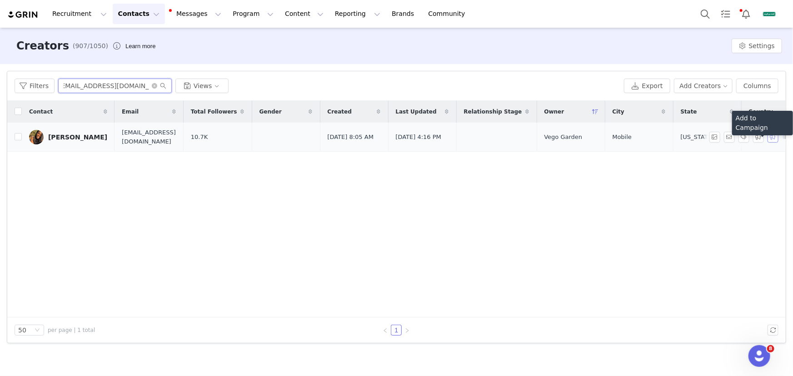
type input "[EMAIL_ADDRESS][DOMAIN_NAME]"
click at [769, 138] on button "button" at bounding box center [772, 137] width 11 height 11
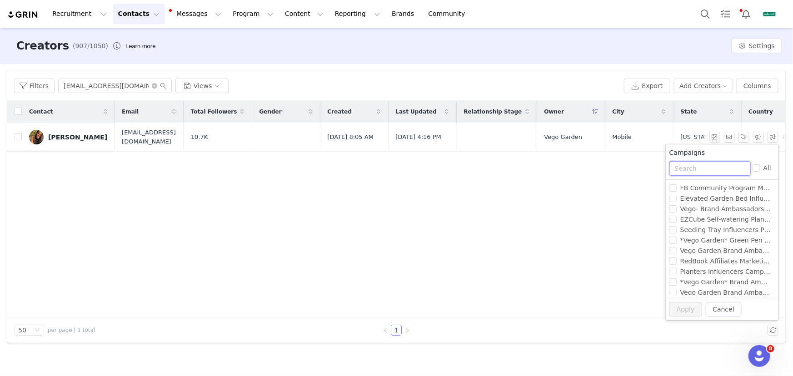
drag, startPoint x: 711, startPoint y: 171, endPoint x: 706, endPoint y: 171, distance: 5.5
click at [711, 171] on input "text" at bounding box center [709, 168] width 81 height 15
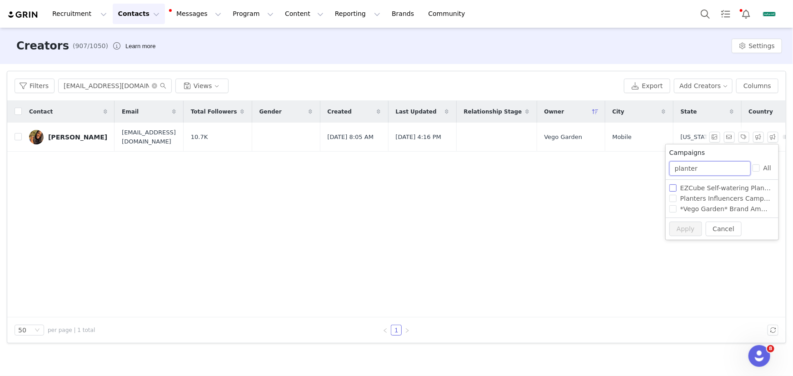
type input "planter"
click at [707, 185] on span "EZCube Self-watering Planter Influencers Campaign" at bounding box center [762, 187] width 172 height 7
click at [676, 185] on input "EZCube Self-watering Planter Influencers Campaign" at bounding box center [672, 187] width 7 height 7
checkbox input "true"
click at [686, 227] on button "Apply" at bounding box center [685, 229] width 33 height 15
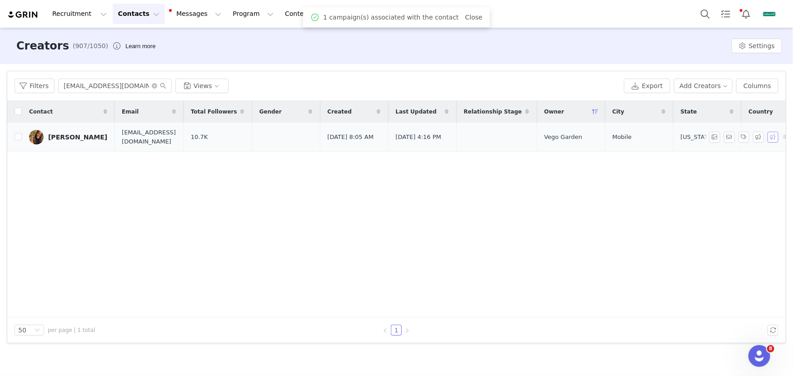
click at [775, 136] on button "button" at bounding box center [772, 137] width 11 height 11
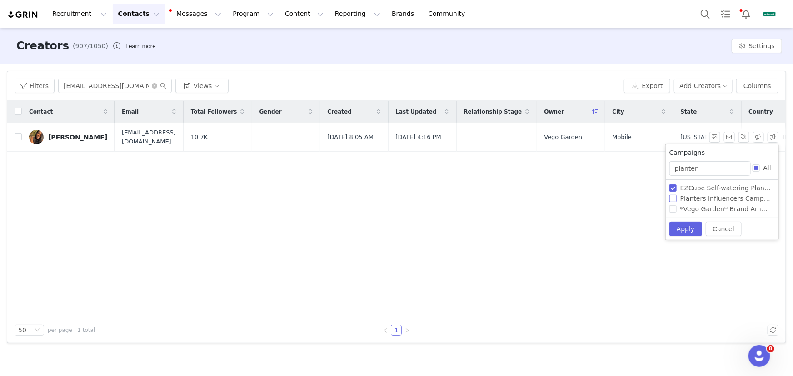
click at [728, 197] on span "Planters Influencers Campaign" at bounding box center [728, 198] width 104 height 7
click at [676, 197] on input "Planters Influencers Campaign" at bounding box center [672, 198] width 7 height 7
checkbox input "true"
click at [684, 226] on button "Apply" at bounding box center [685, 229] width 33 height 15
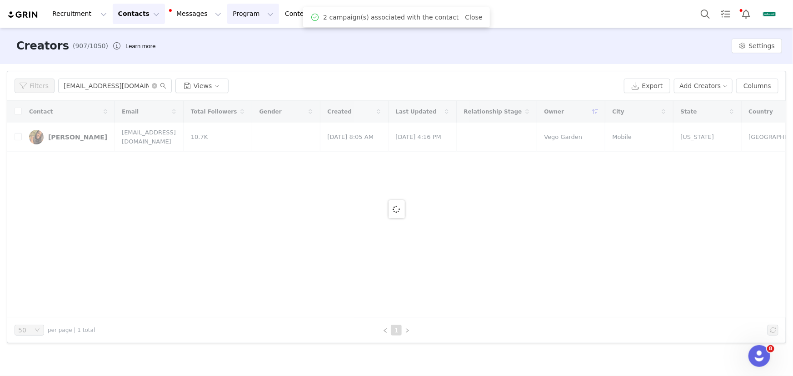
click at [235, 17] on button "Program Program" at bounding box center [253, 14] width 52 height 20
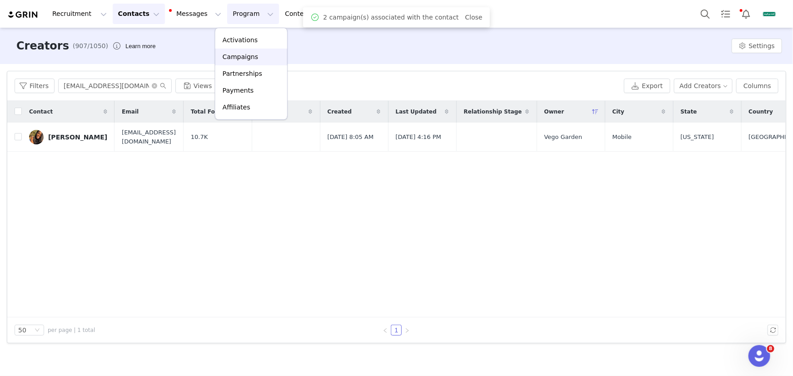
click at [247, 60] on p "Campaigns" at bounding box center [240, 57] width 35 height 10
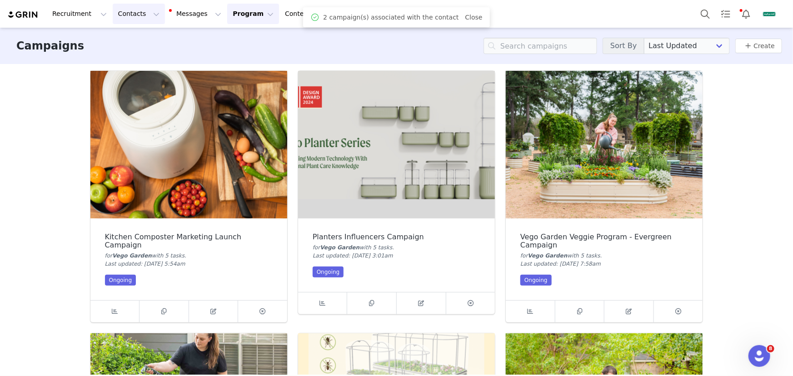
click at [139, 14] on button "Contacts Contacts" at bounding box center [139, 14] width 52 height 20
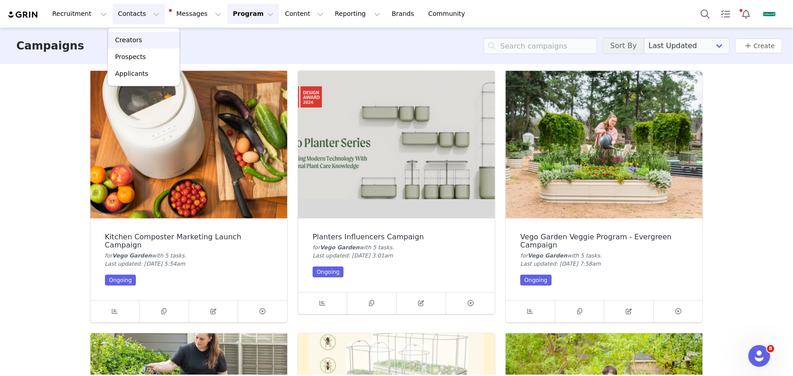
click at [145, 43] on div "Creators" at bounding box center [143, 40] width 61 height 10
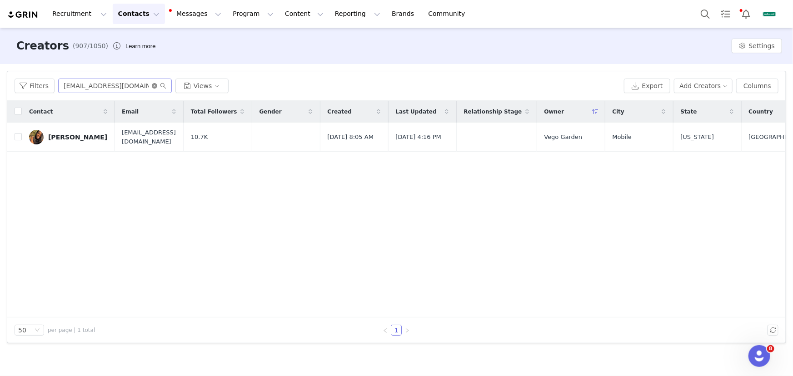
click at [154, 84] on icon "icon: close-circle" at bounding box center [154, 85] width 5 height 5
drag, startPoint x: 146, startPoint y: 84, endPoint x: 153, endPoint y: 78, distance: 9.0
click at [146, 84] on input "text" at bounding box center [115, 86] width 114 height 15
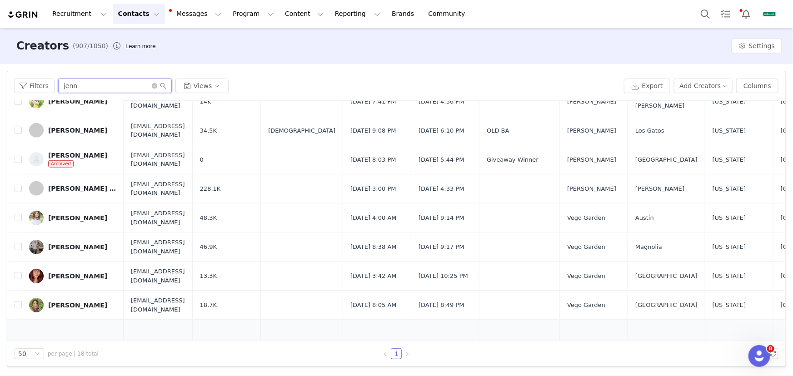
scroll to position [372, 0]
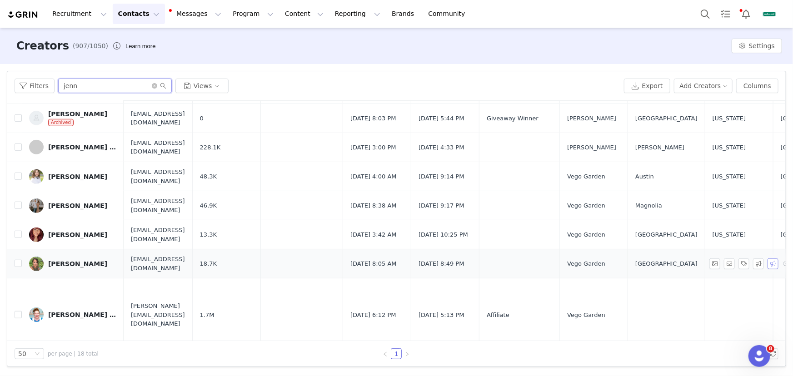
type input "jenn"
click at [770, 265] on button "button" at bounding box center [772, 264] width 11 height 11
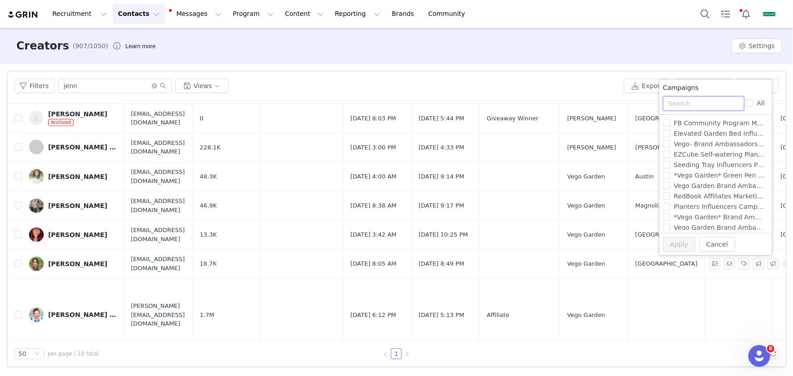
click at [699, 105] on input "text" at bounding box center [703, 103] width 81 height 15
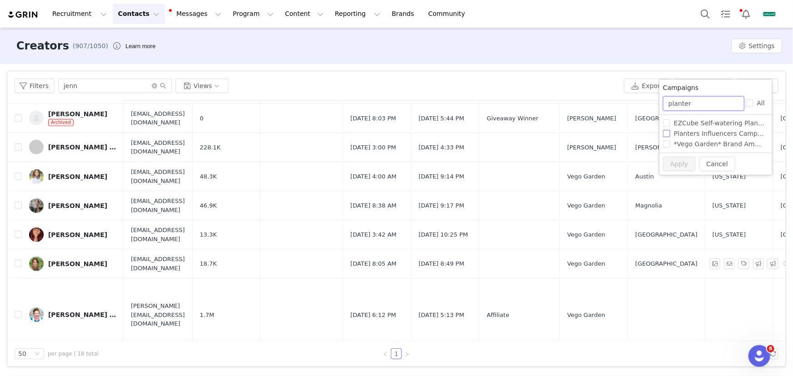
type input "planter"
drag, startPoint x: 713, startPoint y: 134, endPoint x: 694, endPoint y: 154, distance: 27.3
click at [713, 134] on span "Planters Influencers Campaign" at bounding box center [722, 133] width 104 height 7
click at [670, 134] on input "Planters Influencers Campaign" at bounding box center [666, 133] width 7 height 7
checkbox input "true"
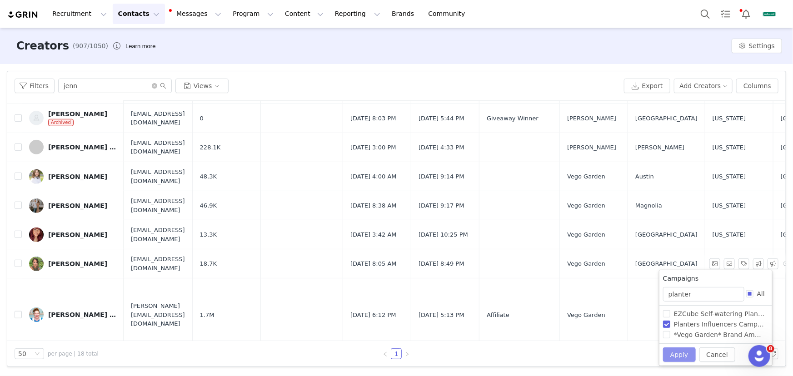
click at [676, 352] on button "Apply" at bounding box center [679, 355] width 33 height 15
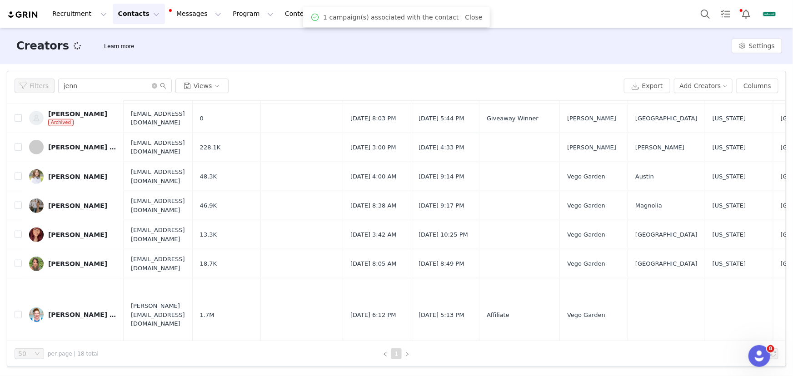
scroll to position [0, 0]
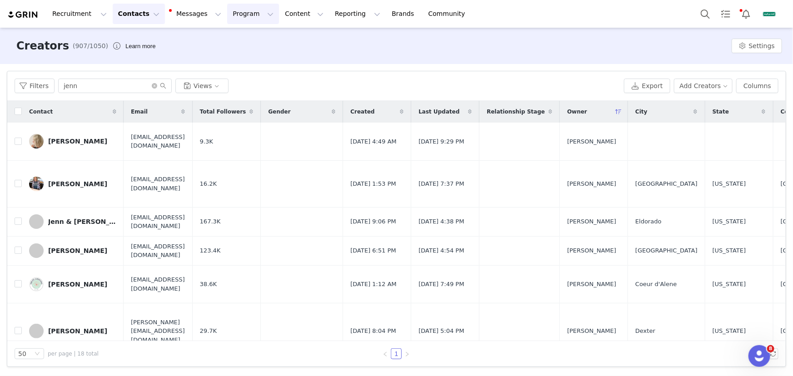
click at [227, 16] on button "Program Program" at bounding box center [253, 14] width 52 height 20
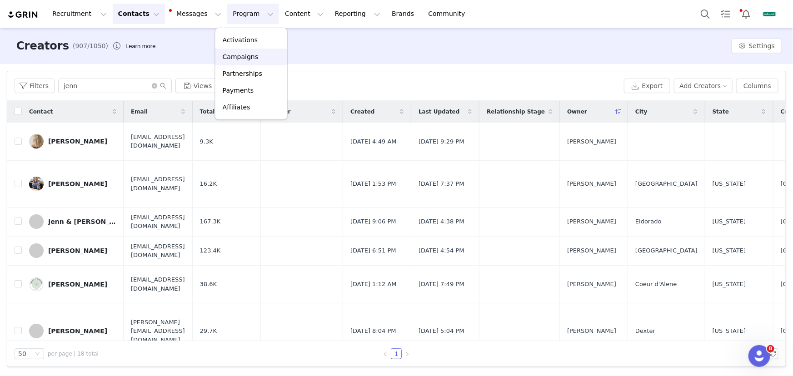
click at [249, 53] on p "Campaigns" at bounding box center [240, 57] width 35 height 10
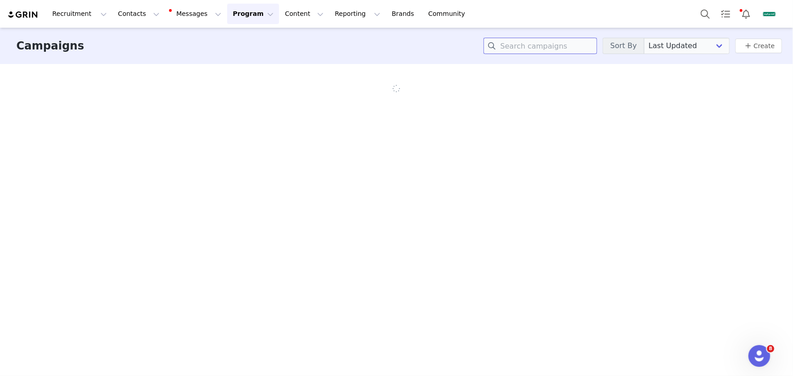
click at [559, 48] on input at bounding box center [540, 46] width 114 height 16
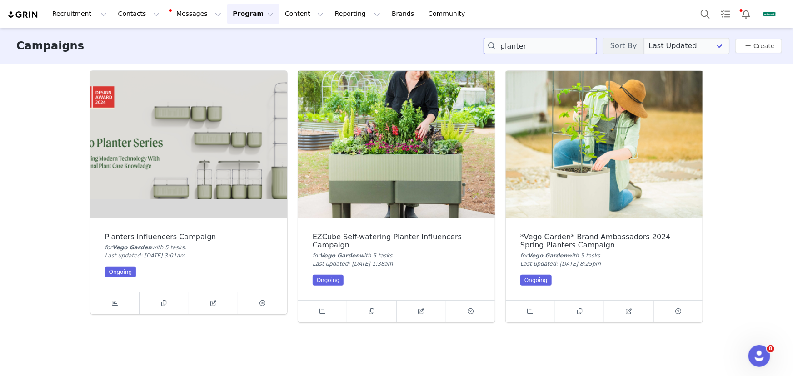
type input "planter"
click at [266, 179] on img at bounding box center [188, 145] width 197 height 148
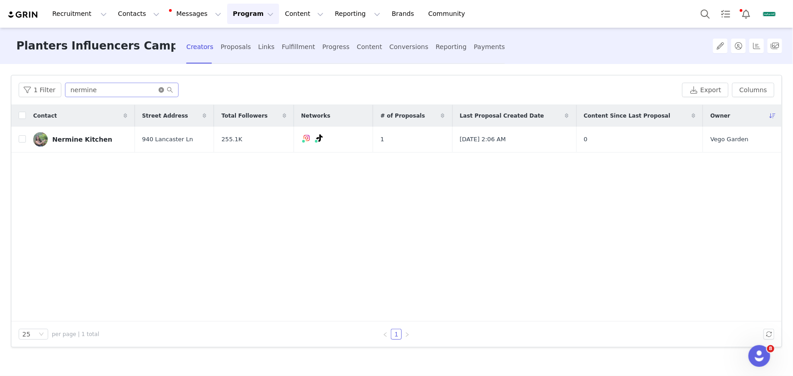
drag, startPoint x: 163, startPoint y: 89, endPoint x: 142, endPoint y: 90, distance: 20.5
click at [162, 89] on icon "icon: close-circle" at bounding box center [161, 89] width 5 height 5
drag, startPoint x: 142, startPoint y: 90, endPoint x: 142, endPoint y: 85, distance: 5.5
click at [142, 90] on input "text" at bounding box center [122, 90] width 114 height 15
type input "[PERSON_NAME]"
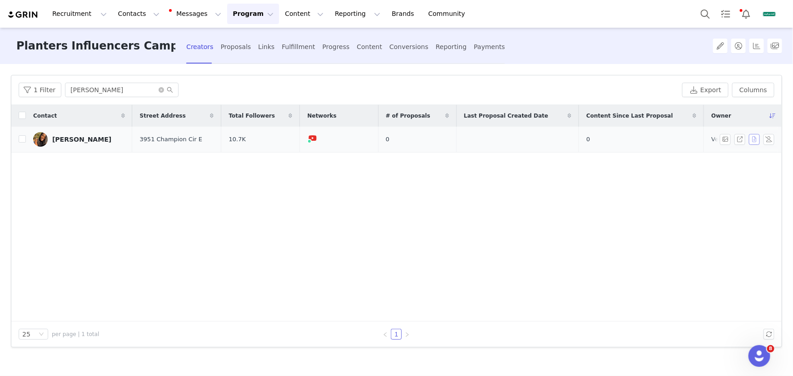
click at [758, 138] on button "button" at bounding box center [754, 139] width 11 height 11
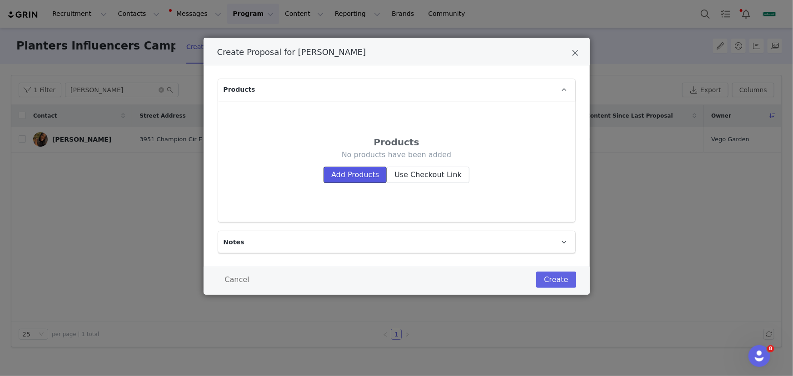
click at [373, 173] on button "Add Products" at bounding box center [354, 175] width 63 height 16
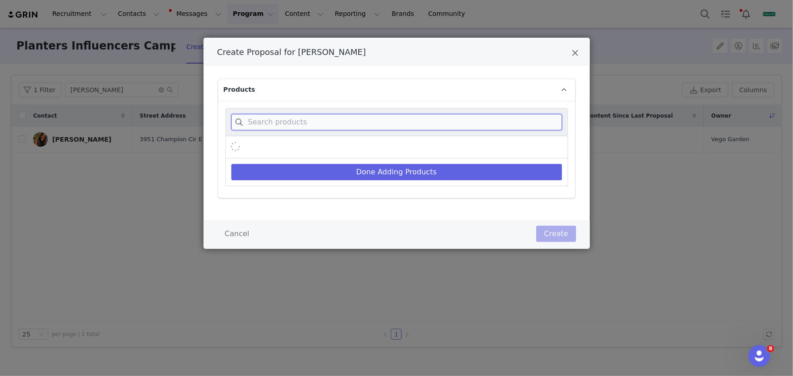
click at [372, 127] on input "Create Proposal for Tiffany Jackson" at bounding box center [396, 122] width 331 height 16
paste input "EZ Leafy Planter"
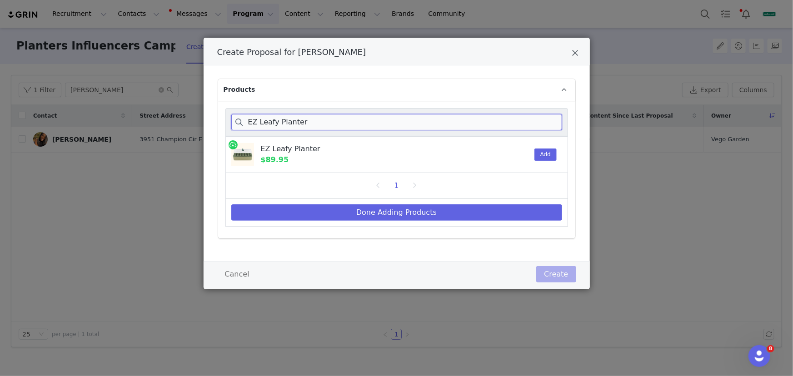
type input "EZ Leafy Planter"
click at [540, 152] on button "Add" at bounding box center [545, 155] width 22 height 12
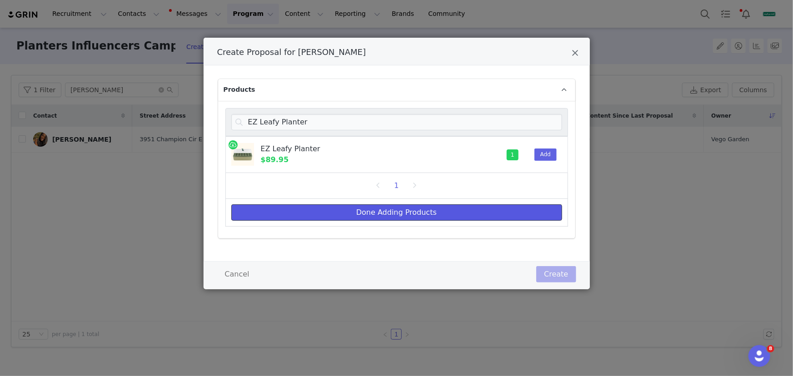
click at [486, 208] on button "Done Adding Products" at bounding box center [396, 212] width 331 height 16
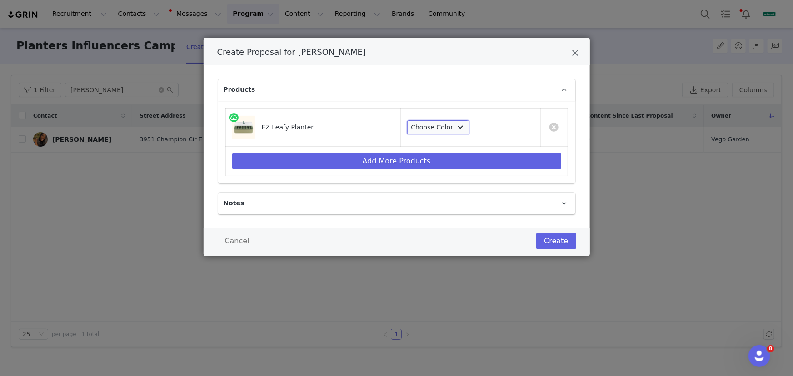
click at [440, 123] on select "Choose Color Sage Green Fog Gray" at bounding box center [438, 127] width 63 height 15
select select "28673570"
click at [407, 120] on select "Choose Color Sage Green Fog Gray" at bounding box center [438, 127] width 63 height 15
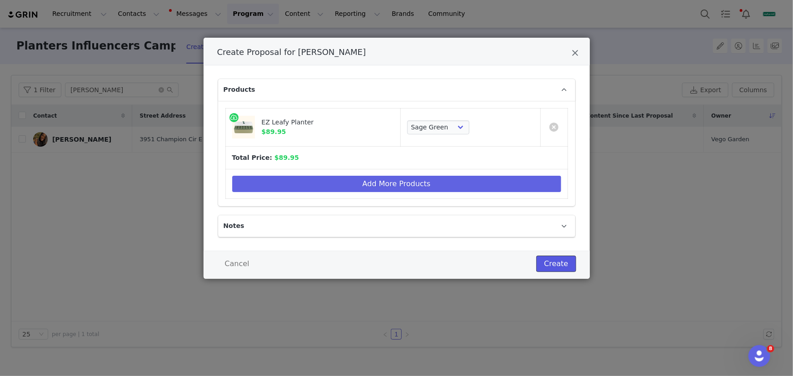
click at [558, 260] on button "Create" at bounding box center [556, 264] width 40 height 16
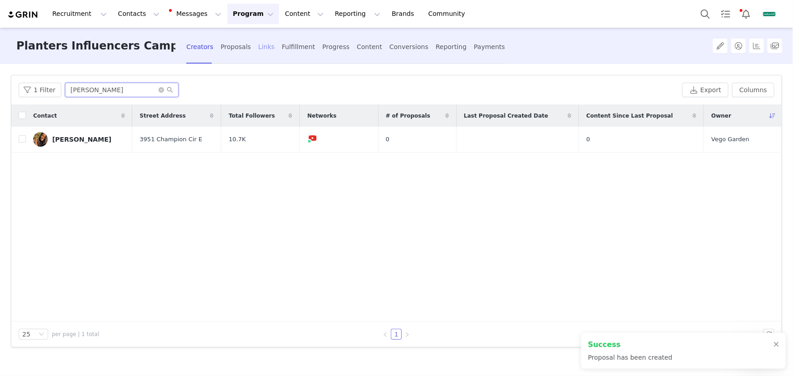
drag, startPoint x: 97, startPoint y: 92, endPoint x: 263, endPoint y: 55, distance: 169.6
click at [61, 86] on div "1 Filter [PERSON_NAME]" at bounding box center [349, 90] width 660 height 15
click at [291, 44] on div "Fulfillment" at bounding box center [298, 47] width 33 height 24
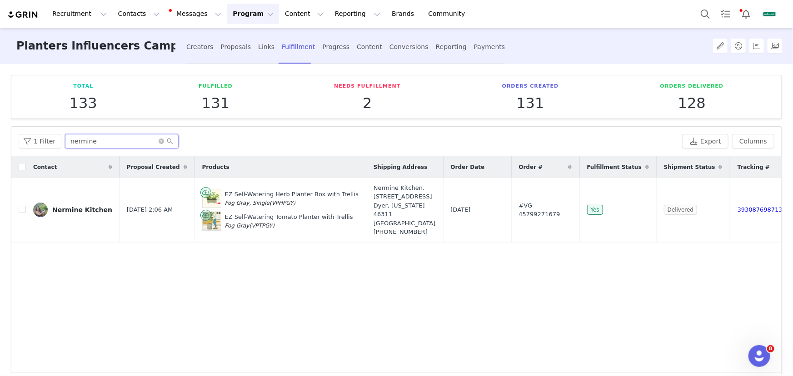
click at [154, 141] on input "nermine" at bounding box center [122, 141] width 114 height 15
click at [160, 140] on icon "icon: close-circle" at bounding box center [161, 141] width 5 height 5
click at [150, 140] on input "text" at bounding box center [122, 141] width 114 height 15
paste input "[PERSON_NAME]"
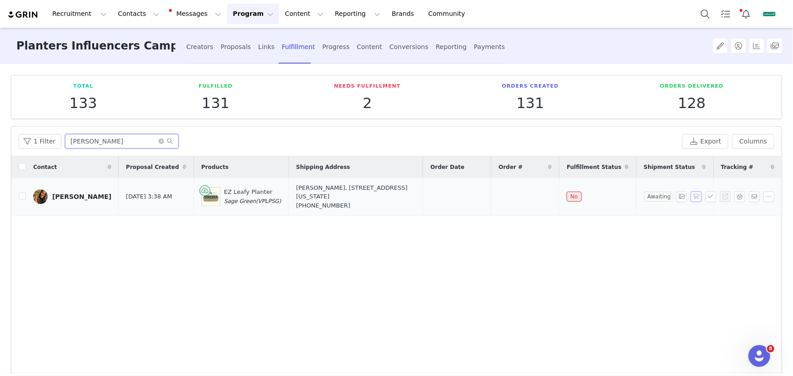
type input "[PERSON_NAME]"
click at [691, 197] on button "button" at bounding box center [696, 196] width 11 height 11
drag, startPoint x: 554, startPoint y: 196, endPoint x: 433, endPoint y: 198, distance: 120.9
click at [433, 198] on tr "[PERSON_NAME] [DATE] 3:38 AM EZ Leafy Planter Sage Green (VPLPSG) [PERSON_NAME]…" at bounding box center [396, 197] width 770 height 38
copy tr "[DATE] #VG 46295871679"
